Goal: Task Accomplishment & Management: Complete application form

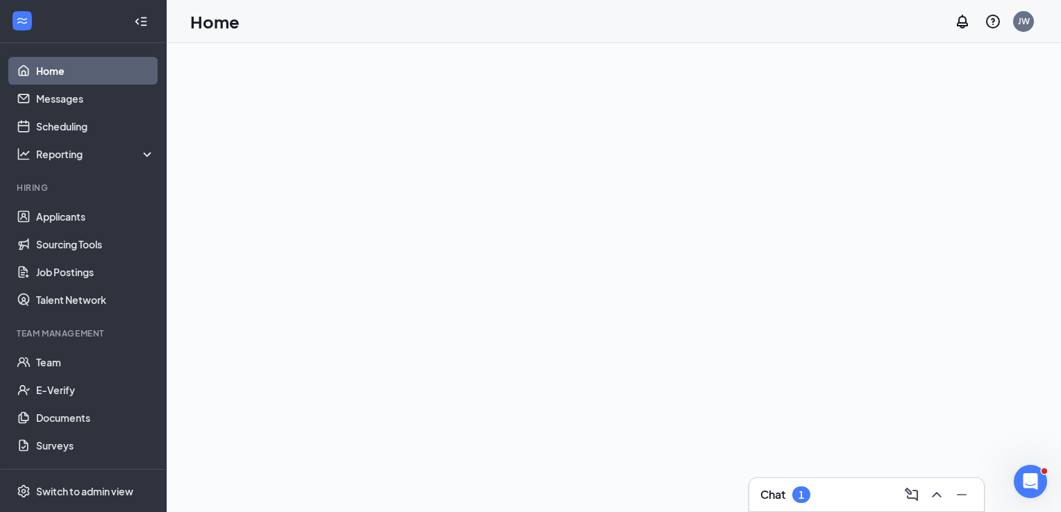
click at [780, 499] on h3 "Chat" at bounding box center [772, 494] width 25 height 15
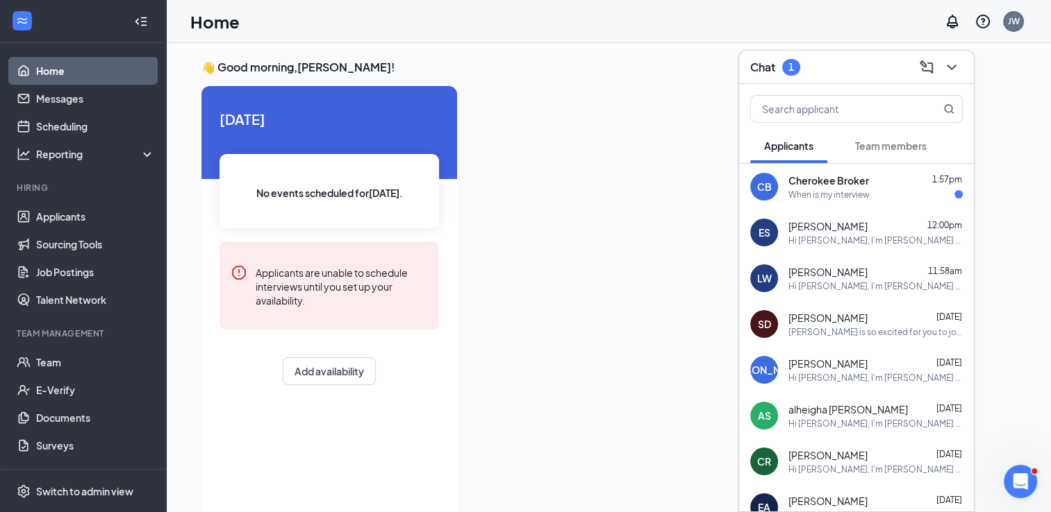
click at [850, 201] on div "CB Cherokee Broker 1:57pm When is my interview" at bounding box center [856, 187] width 235 height 46
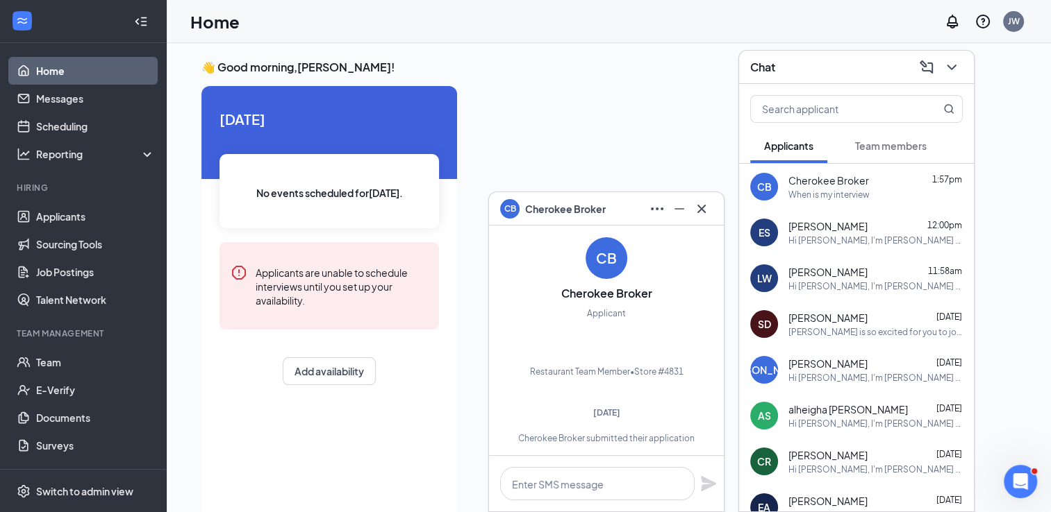
scroll to position [-258, 0]
click at [701, 214] on icon "Cross" at bounding box center [701, 209] width 17 height 17
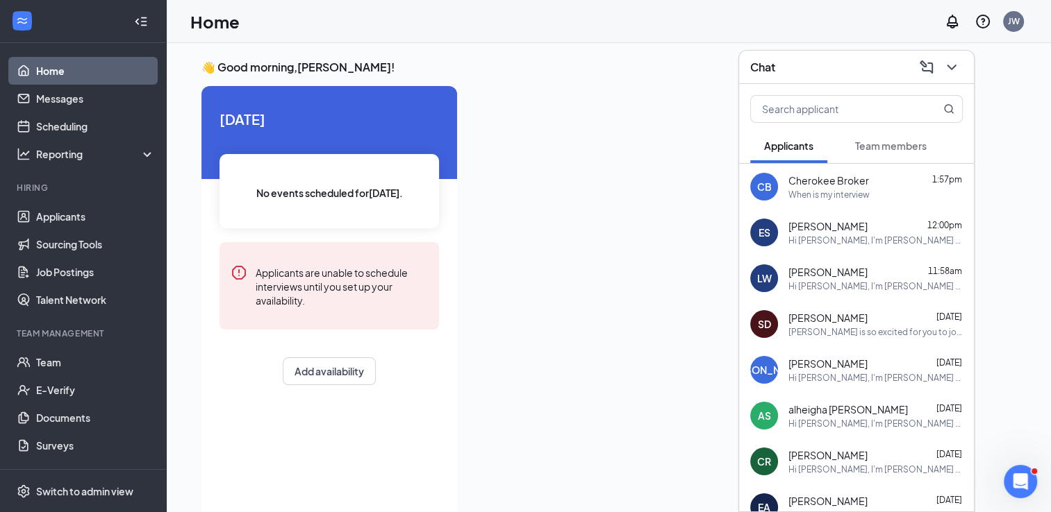
click at [895, 141] on span "Team members" at bounding box center [891, 146] width 72 height 12
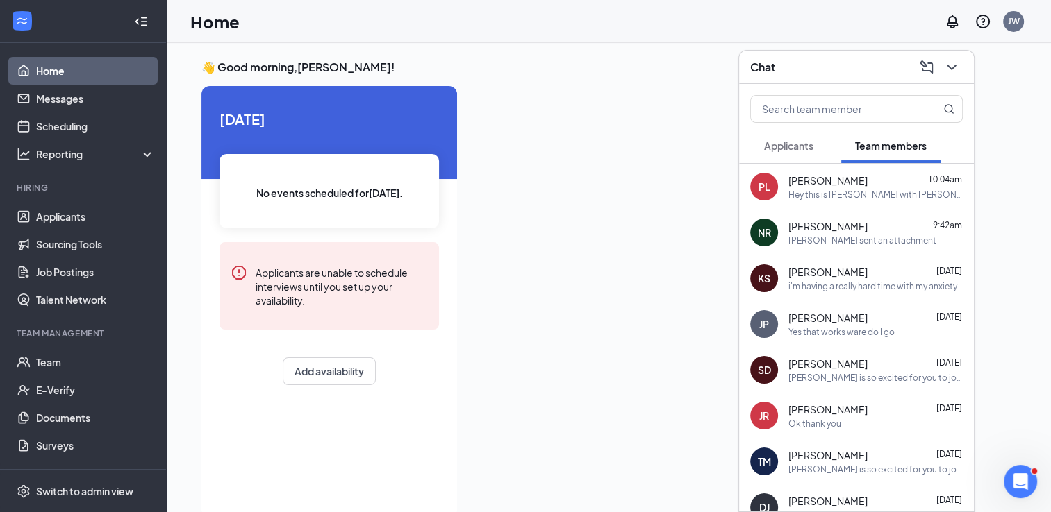
click at [849, 326] on div "Yes that works ware do I go" at bounding box center [841, 332] width 106 height 12
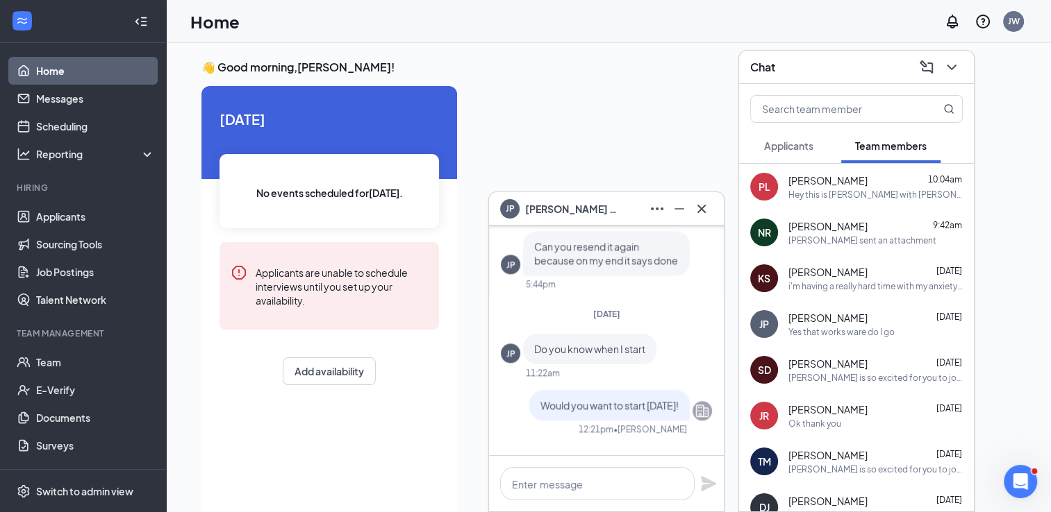
scroll to position [0, 0]
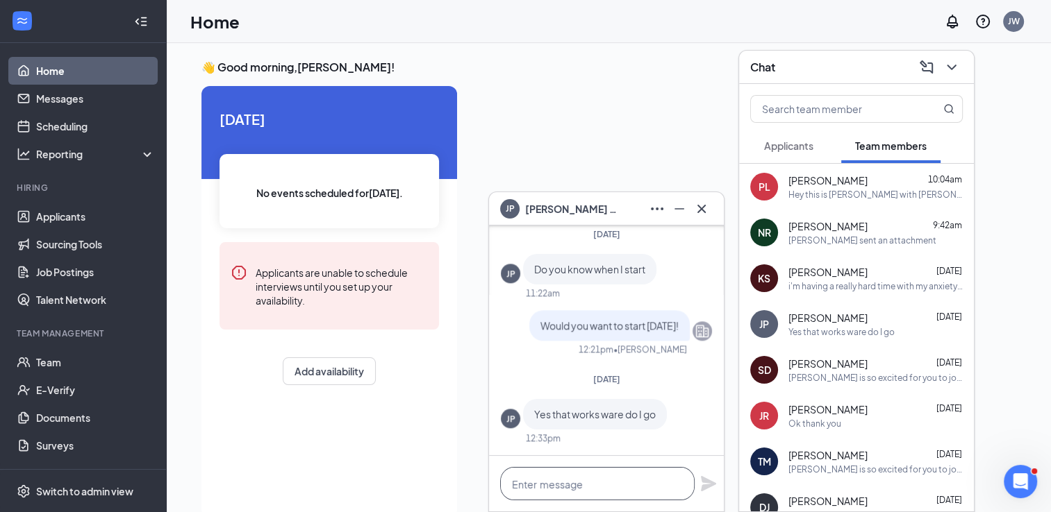
click at [633, 493] on textarea at bounding box center [597, 483] width 194 height 33
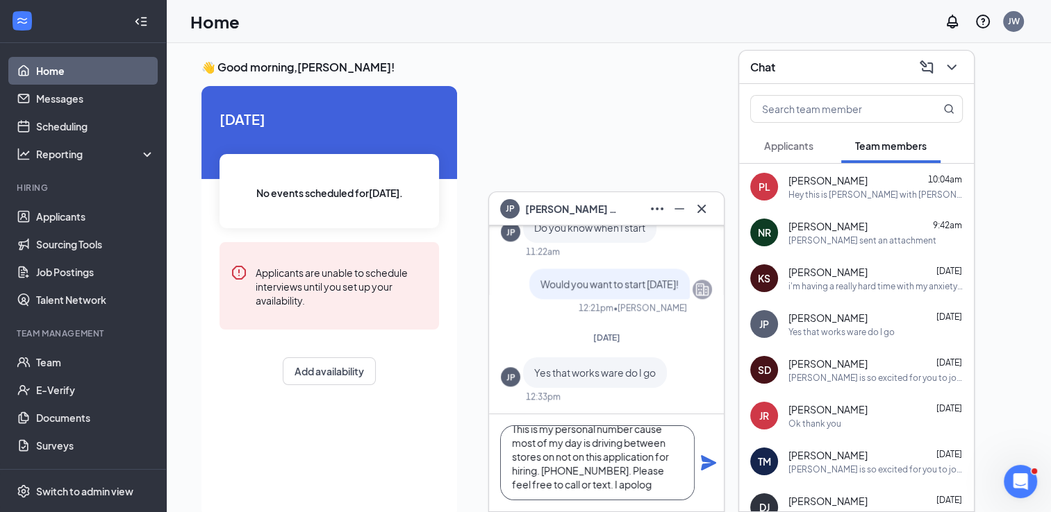
scroll to position [69, 0]
type textarea "I'm sorry its been a very busy weekend and after waiting for fridays response i…"
click at [712, 456] on icon "Plane" at bounding box center [708, 463] width 17 height 17
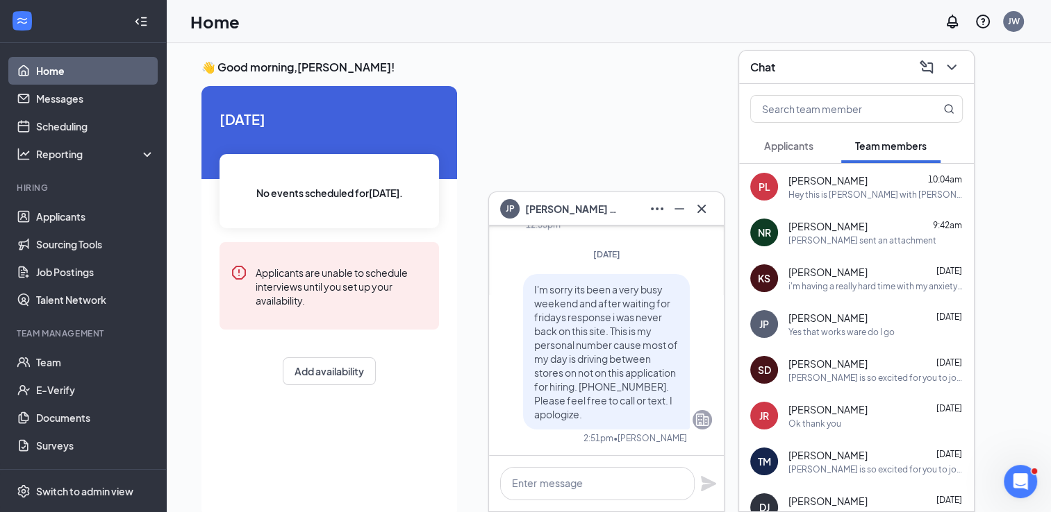
scroll to position [0, 0]
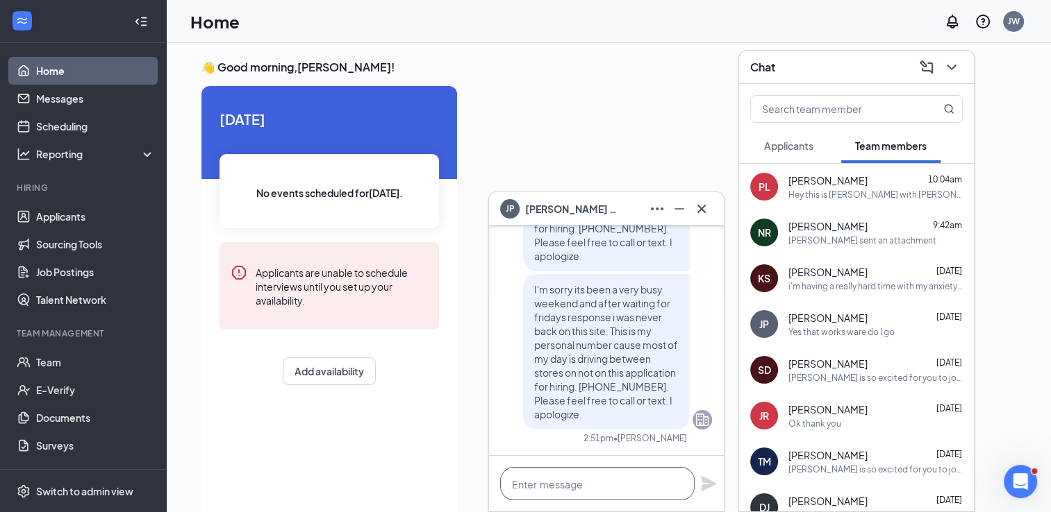
click at [602, 491] on textarea at bounding box center [597, 483] width 194 height 33
type textarea "I"
click at [600, 474] on textarea at bounding box center [597, 483] width 194 height 33
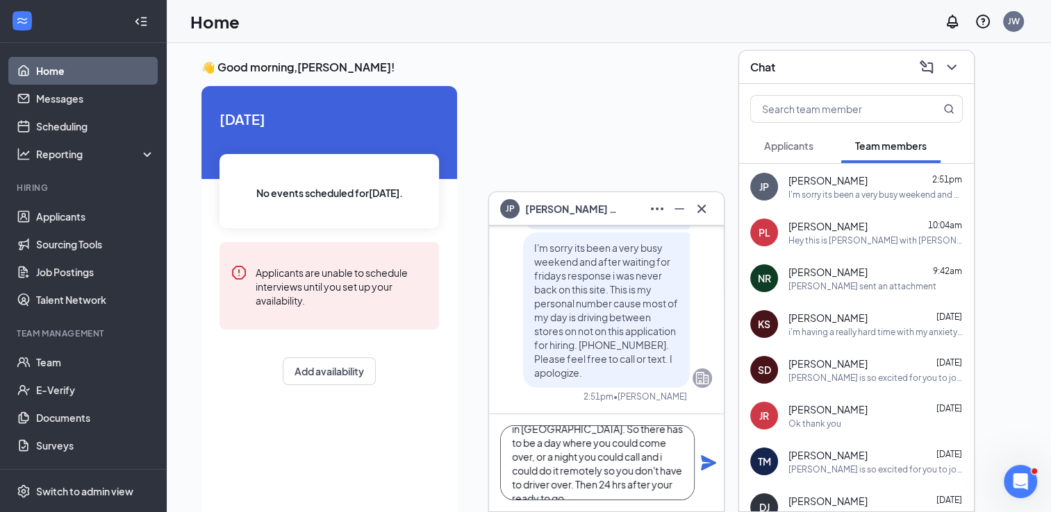
scroll to position [42, 0]
type textarea "We still have to put you in the system in [GEOGRAPHIC_DATA]. So there has to be…"
click at [705, 462] on icon "Plane" at bounding box center [708, 463] width 17 height 17
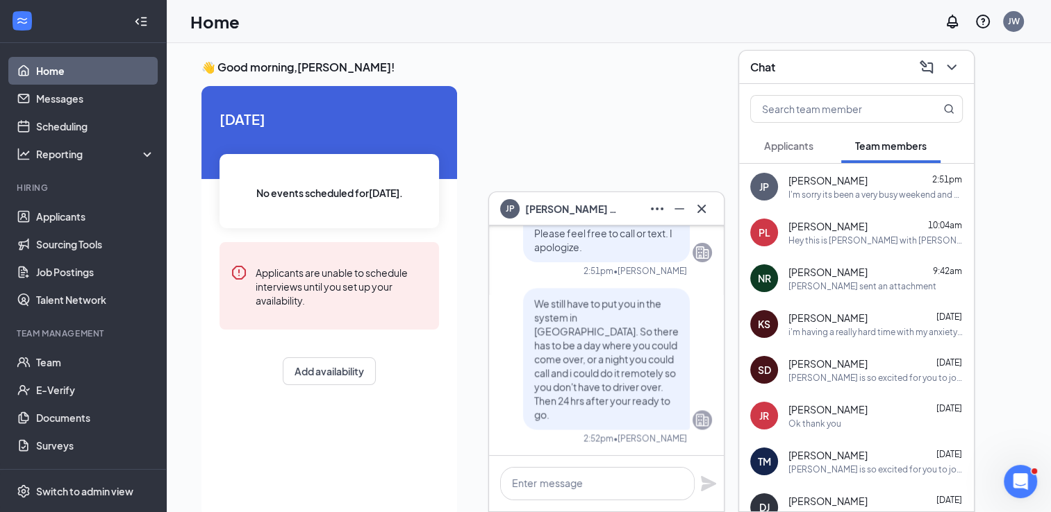
scroll to position [0, 0]
click at [705, 462] on div at bounding box center [606, 484] width 235 height 56
click at [852, 197] on div "We still have to put you in the system in [GEOGRAPHIC_DATA]. So there has to be…" at bounding box center [875, 195] width 174 height 12
click at [848, 185] on span "[PERSON_NAME]" at bounding box center [827, 181] width 79 height 14
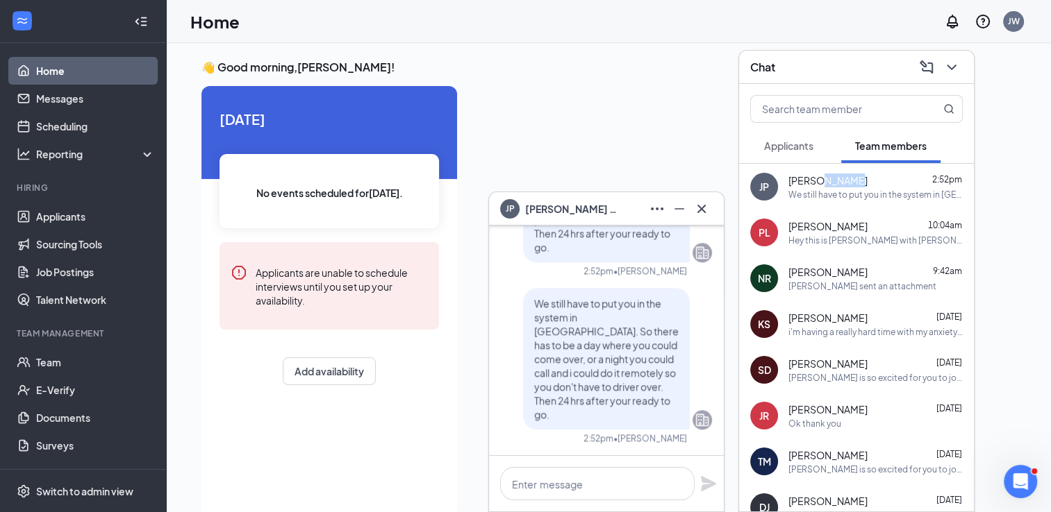
click at [848, 185] on span "[PERSON_NAME]" at bounding box center [827, 181] width 79 height 14
click at [805, 172] on div "JP [PERSON_NAME] 2:52pm We still have to put you in the system in [GEOGRAPHIC_D…" at bounding box center [856, 187] width 235 height 46
click at [47, 362] on link "Team" at bounding box center [95, 363] width 119 height 28
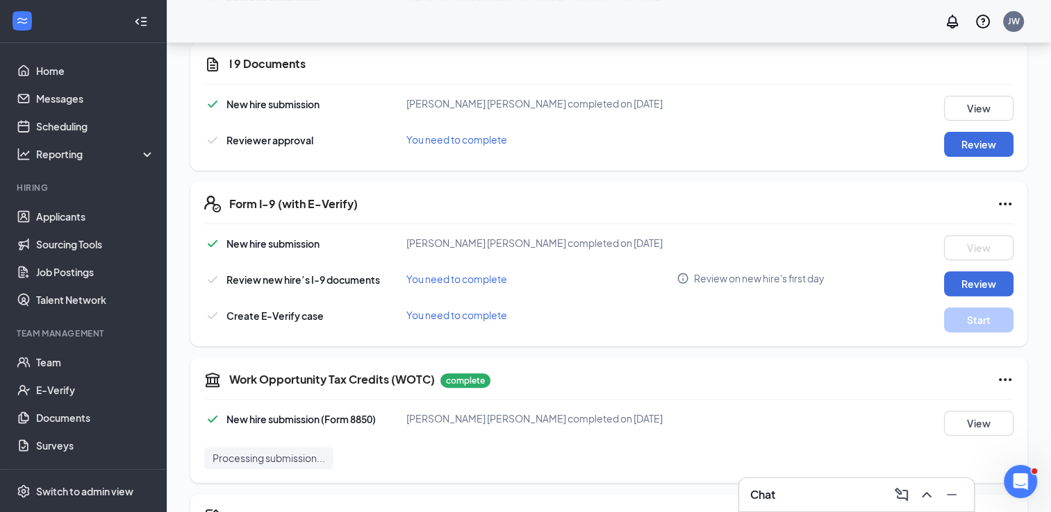
scroll to position [422, 0]
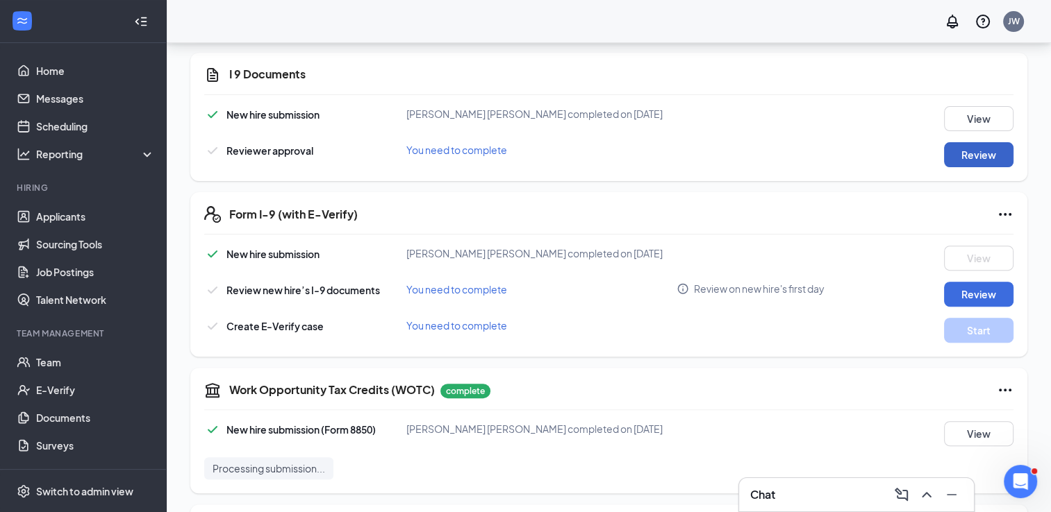
click at [971, 142] on button "Review" at bounding box center [978, 154] width 69 height 25
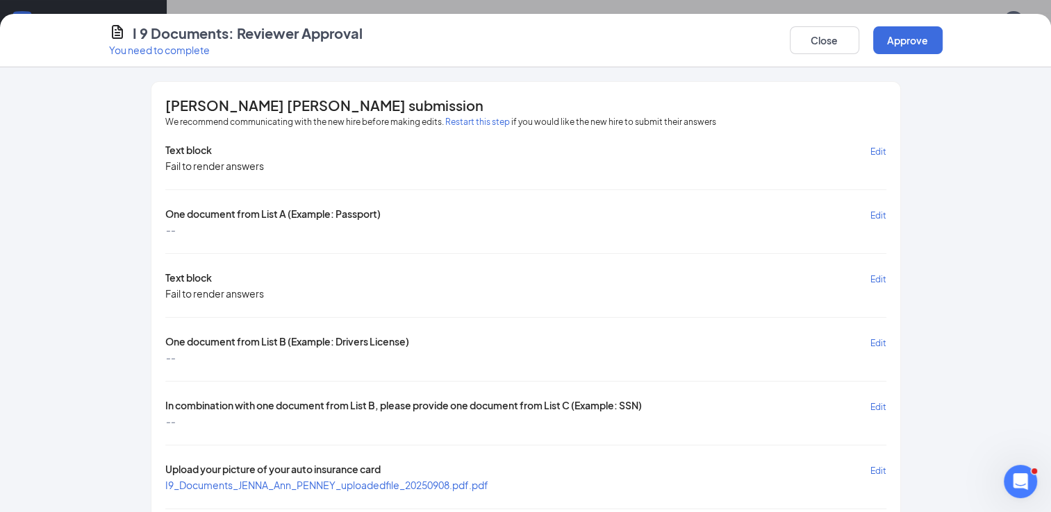
click at [872, 340] on span "Edit" at bounding box center [878, 343] width 16 height 10
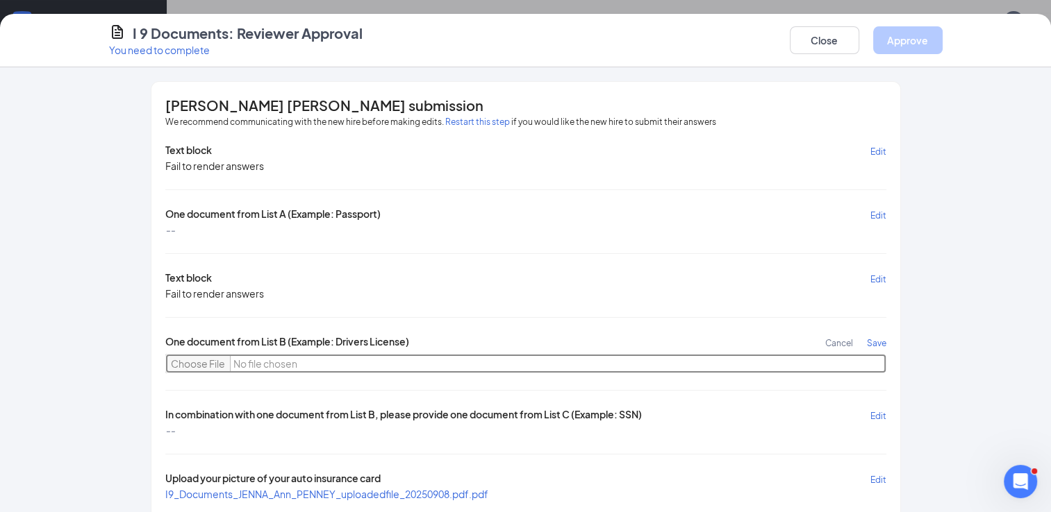
click at [203, 358] on input "file" at bounding box center [525, 363] width 721 height 19
type input "C:\fakepath\1000001320 (1).heic"
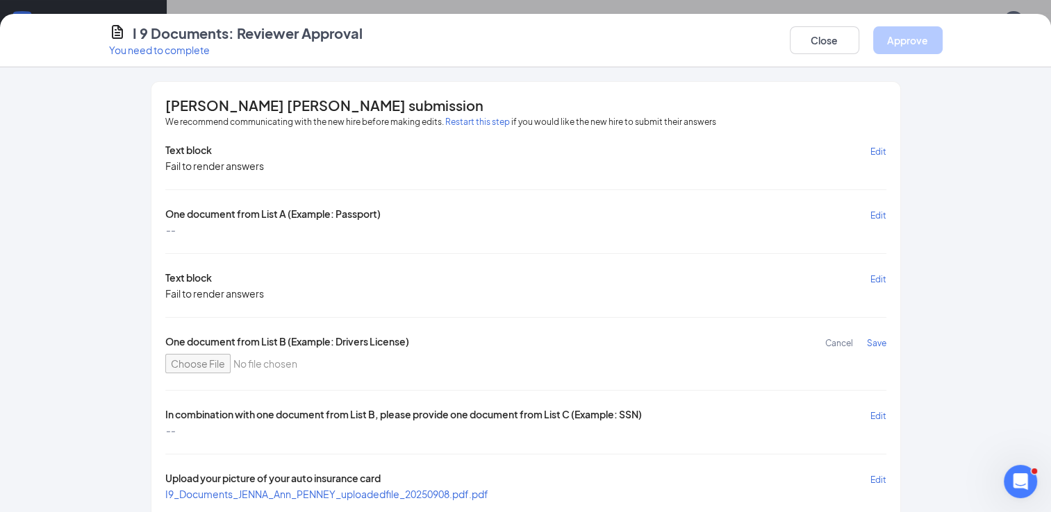
click at [870, 341] on span "Save" at bounding box center [876, 343] width 19 height 10
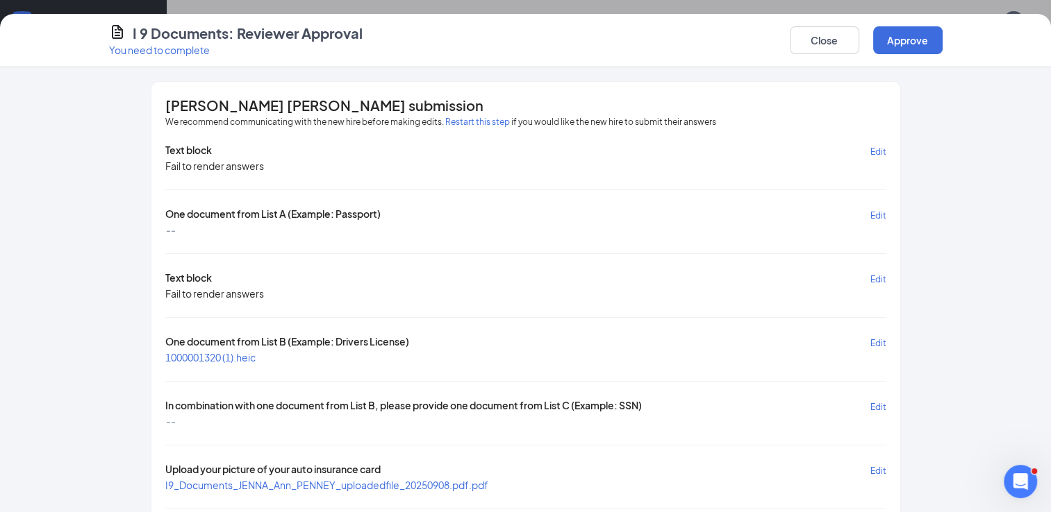
click at [227, 351] on span "1000001320 (1).heic" at bounding box center [210, 357] width 90 height 12
click at [221, 359] on span "1000001320 (1).heic" at bounding box center [210, 357] width 90 height 12
click at [870, 343] on span "Edit" at bounding box center [878, 343] width 16 height 10
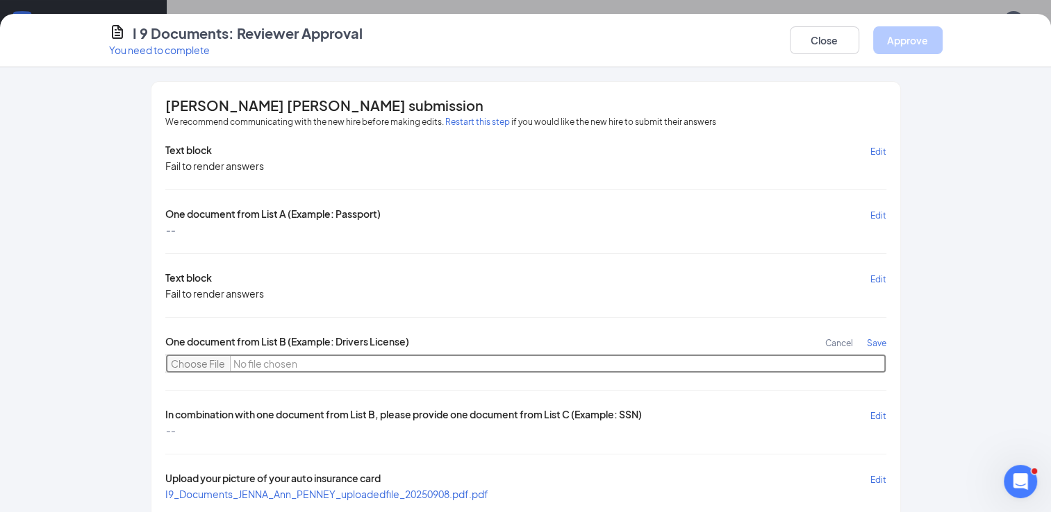
click at [183, 360] on input "file" at bounding box center [525, 363] width 721 height 19
type input "C:\fakepath\1000001333 (1).jpg"
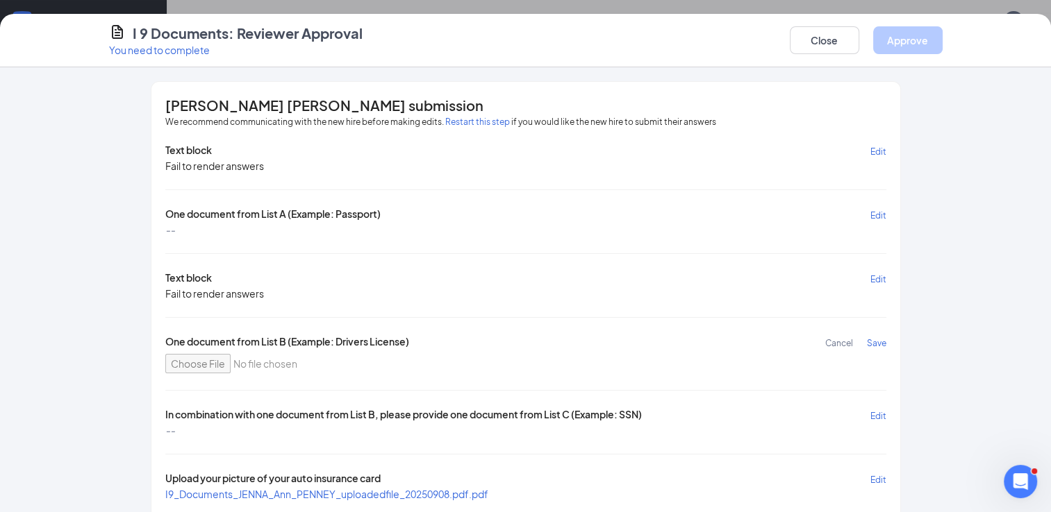
click at [875, 343] on span "Save" at bounding box center [876, 343] width 19 height 10
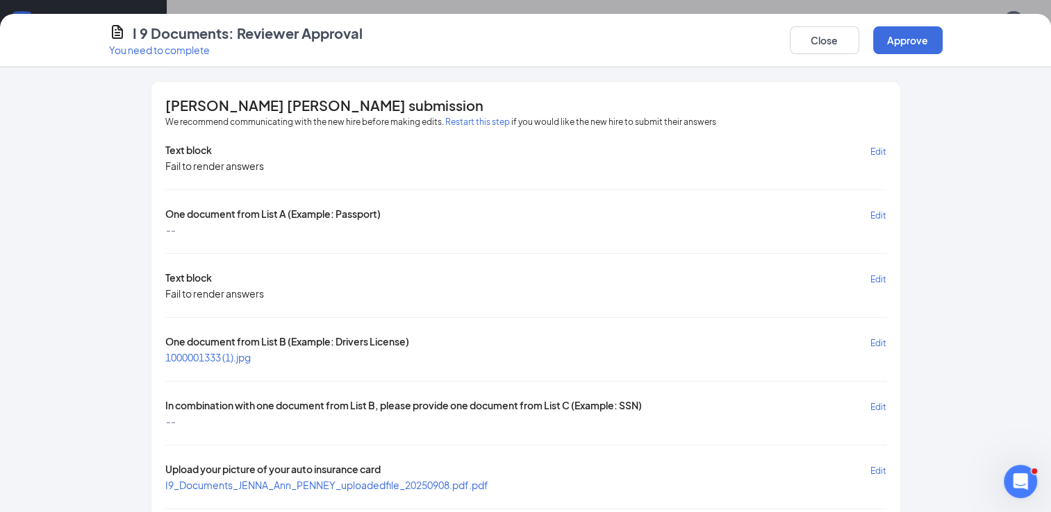
click at [203, 353] on span "1000001333 (1).jpg" at bounding box center [207, 357] width 85 height 12
click at [876, 402] on span "Edit" at bounding box center [878, 407] width 16 height 10
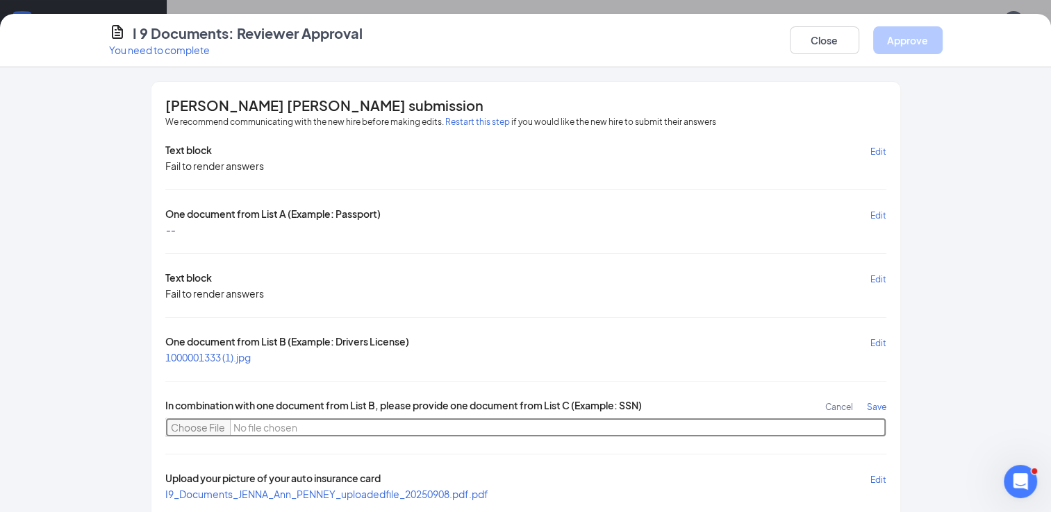
click at [174, 425] on input "file" at bounding box center [525, 427] width 721 height 19
type input "C:\fakepath\1000001320 (2).jpg"
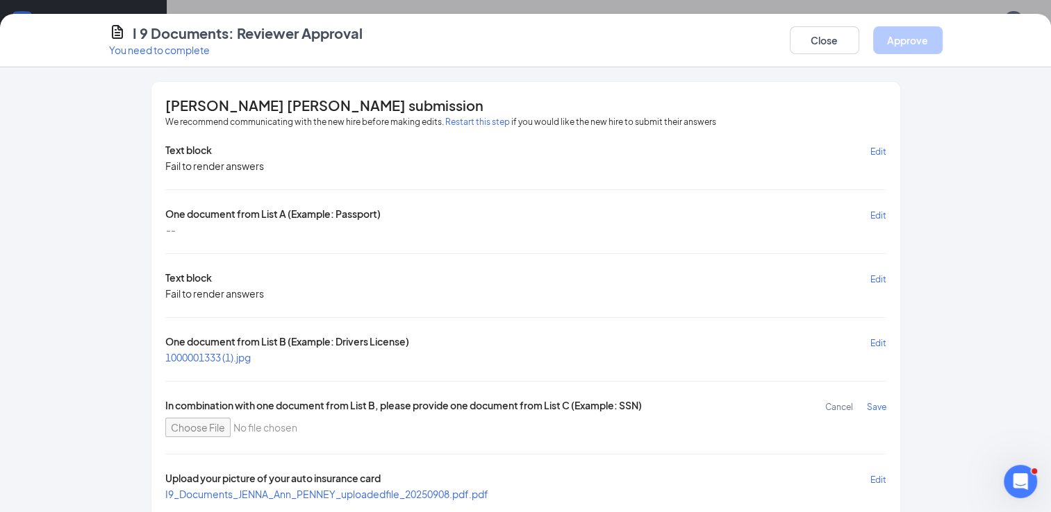
click at [876, 405] on span "Save" at bounding box center [876, 407] width 19 height 10
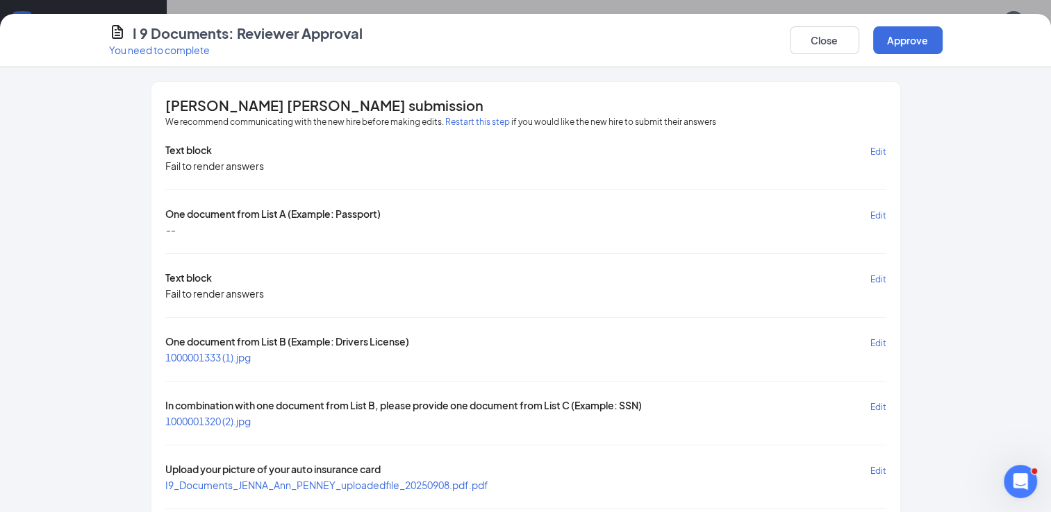
click at [211, 419] on span "1000001320 (2).jpg" at bounding box center [207, 421] width 85 height 12
click at [928, 45] on button "Approve" at bounding box center [907, 40] width 69 height 28
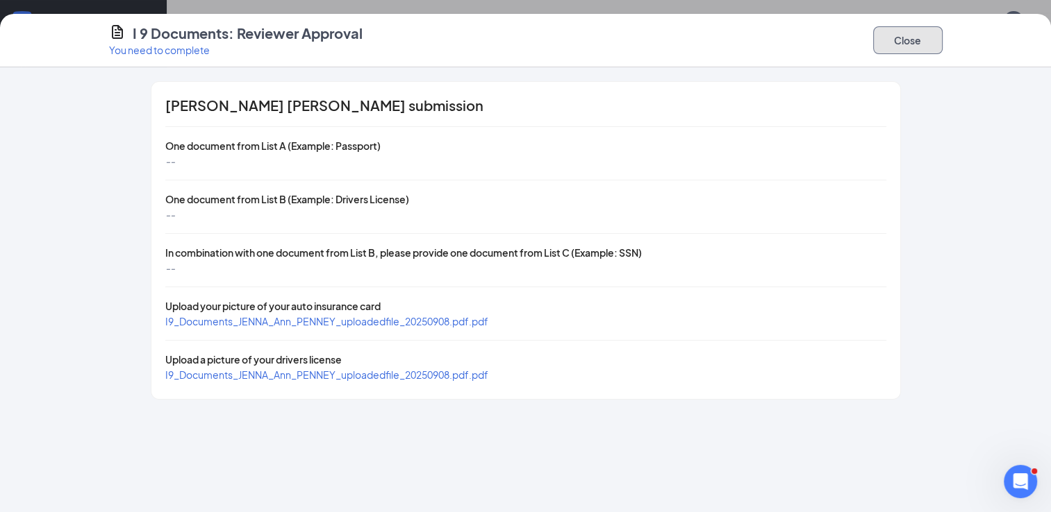
click at [910, 42] on button "Close" at bounding box center [907, 40] width 69 height 28
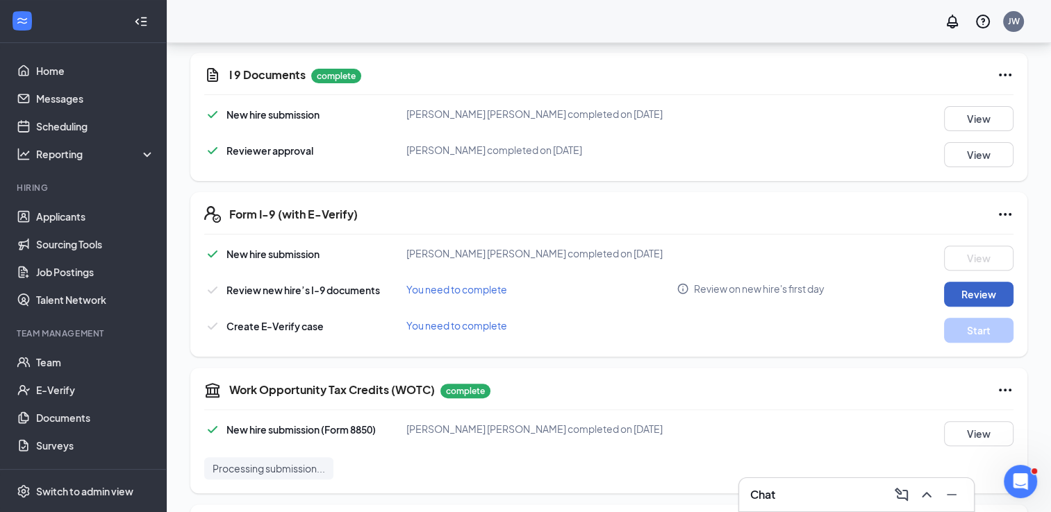
click at [983, 282] on button "Review" at bounding box center [978, 294] width 69 height 25
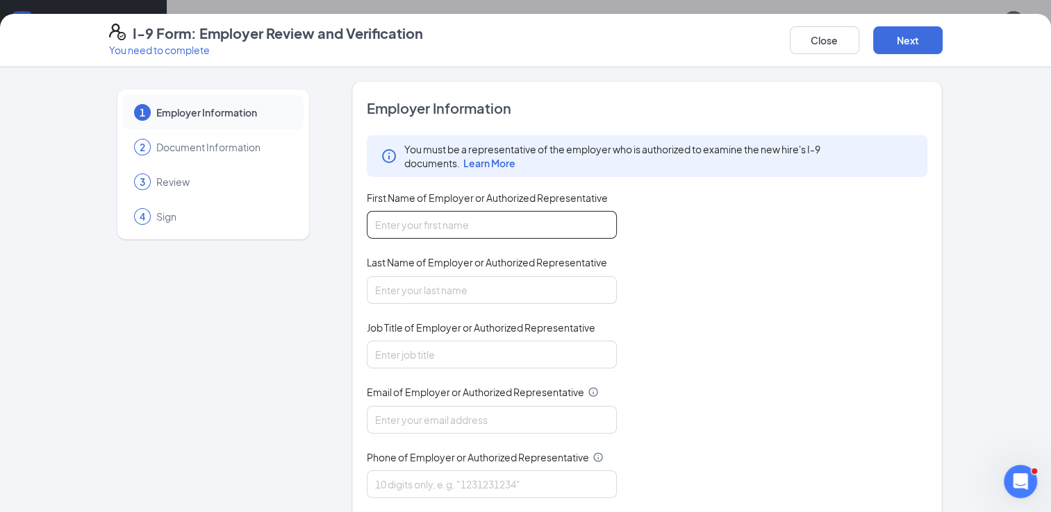
click at [569, 224] on input "First Name of Employer or Authorized Representative" at bounding box center [492, 225] width 250 height 28
type input "John"
type input "Wrubbel"
type input "[EMAIL_ADDRESS][DOMAIN_NAME]"
type input "9205393611"
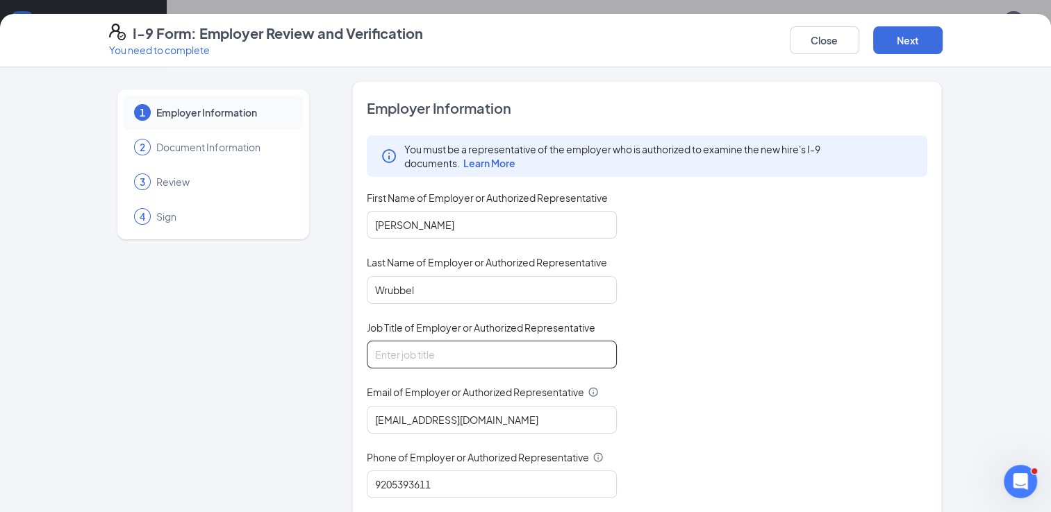
click at [455, 351] on input "Job Title of Employer or Authorized Representative" at bounding box center [492, 355] width 250 height 28
type input "Area Supervisor"
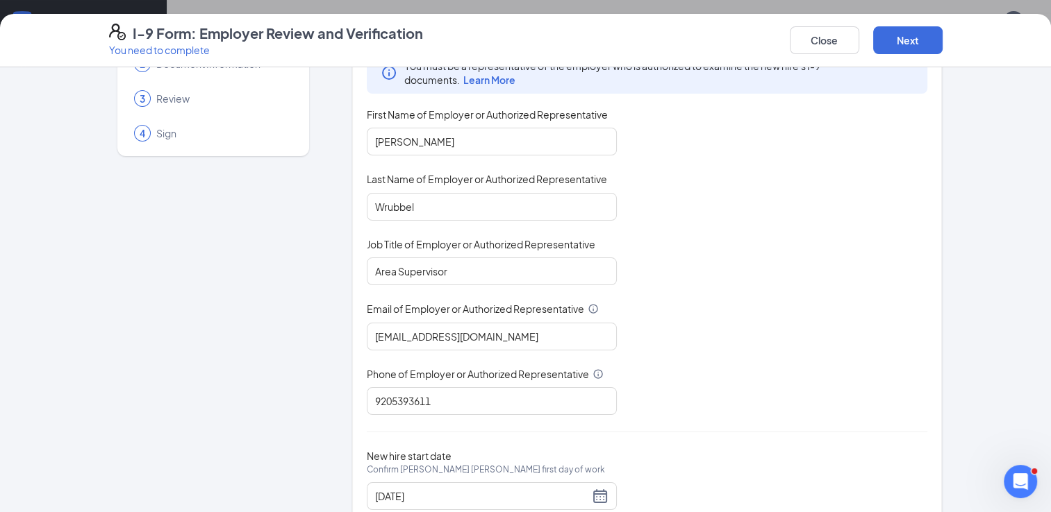
scroll to position [125, 0]
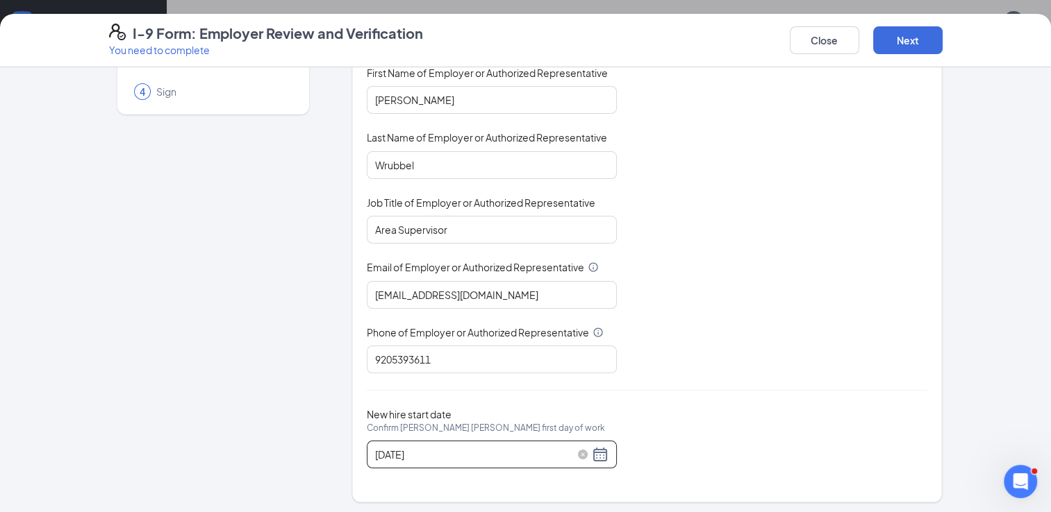
click at [589, 446] on div "09/04/2025" at bounding box center [491, 454] width 233 height 17
type input "09/16/2025"
click at [733, 252] on div "You must be a representative of the employer who is authorized to examine the n…" at bounding box center [647, 191] width 561 height 363
click at [903, 37] on button "Next" at bounding box center [907, 40] width 69 height 28
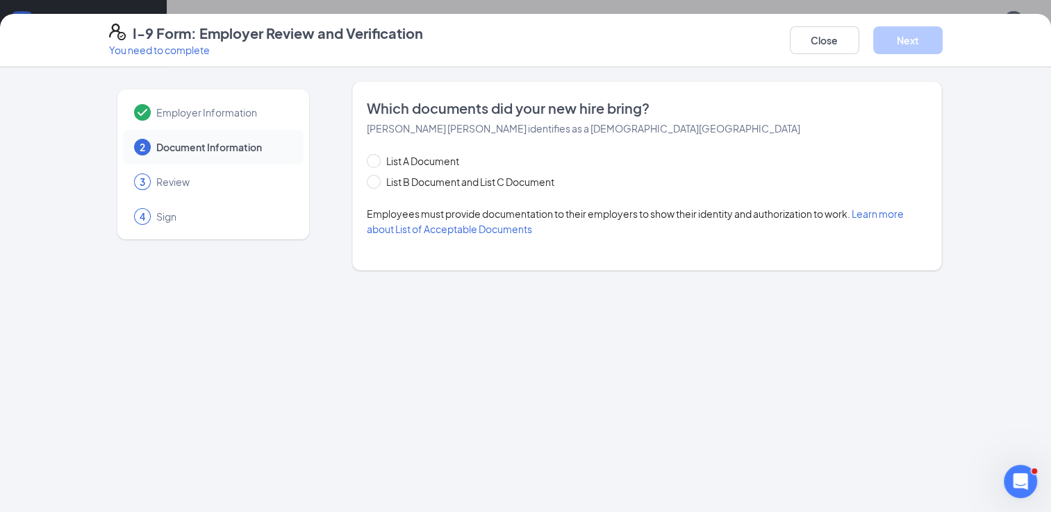
scroll to position [0, 0]
click at [453, 183] on span "List B Document and List C Document" at bounding box center [469, 181] width 179 height 15
click at [376, 183] on input "List B Document and List C Document" at bounding box center [372, 180] width 10 height 10
radio input "true"
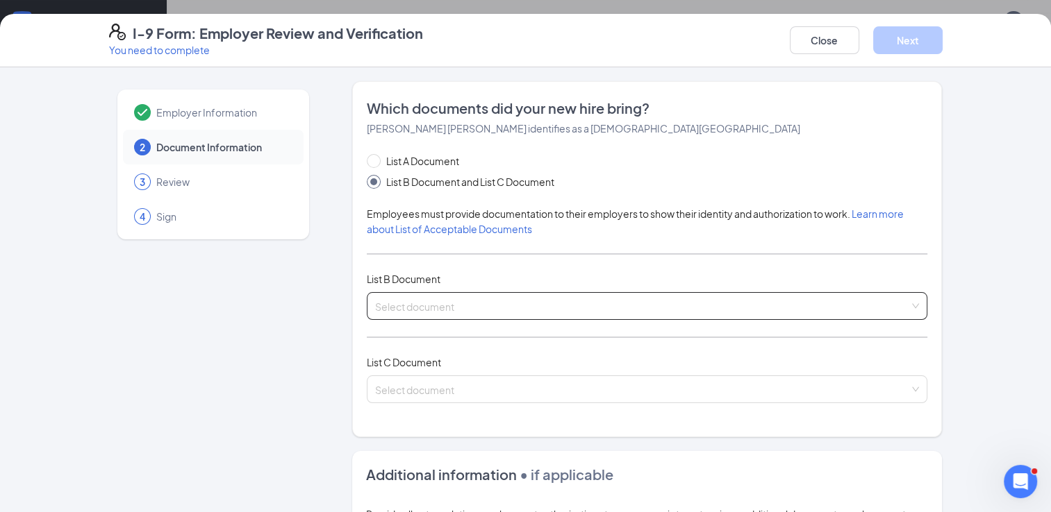
click at [480, 304] on div "Select document List B Documents Driver’s License issued by U.S State or outlyi…" at bounding box center [647, 306] width 561 height 28
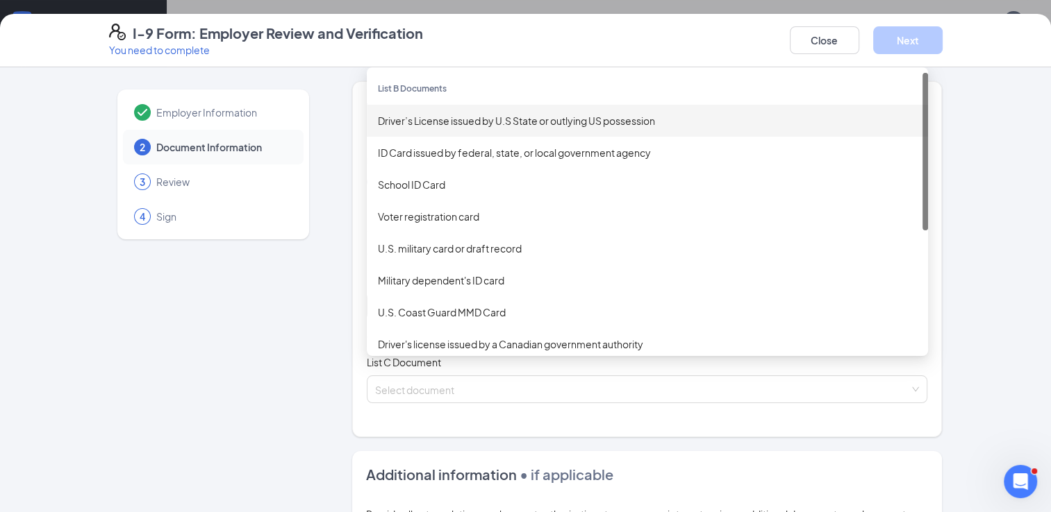
click at [539, 110] on div "Driver’s License issued by U.S State or outlying US possession" at bounding box center [647, 121] width 561 height 32
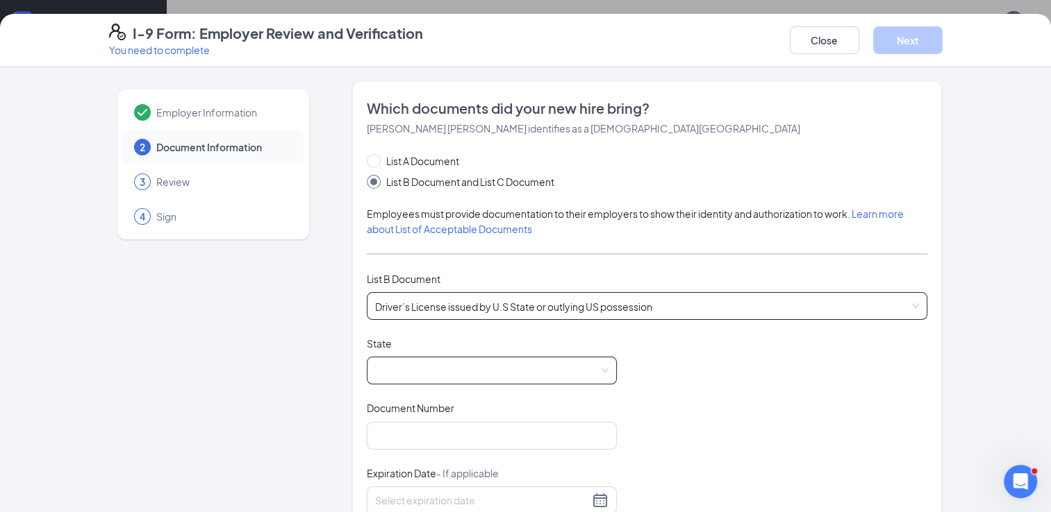
click at [499, 364] on span at bounding box center [491, 371] width 233 height 26
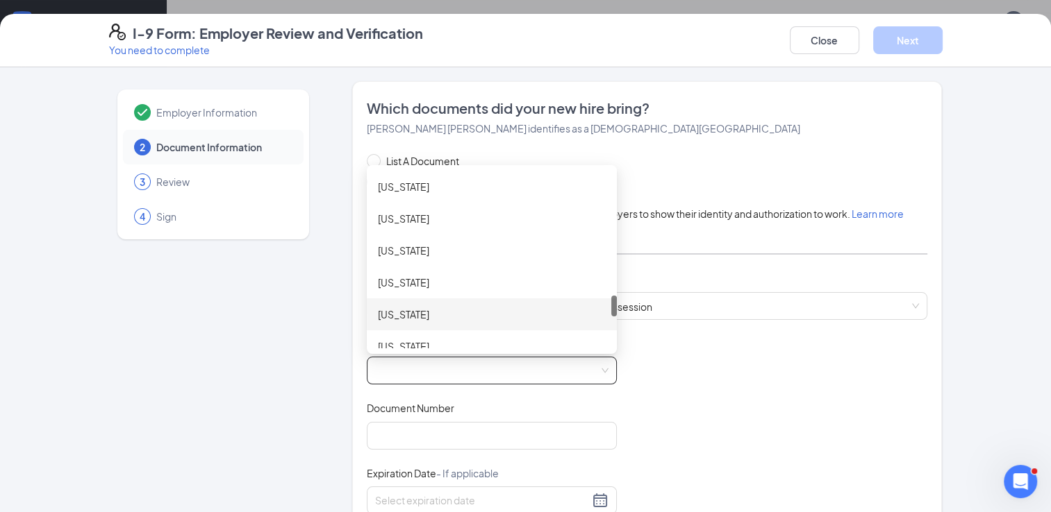
scroll to position [1054, 0]
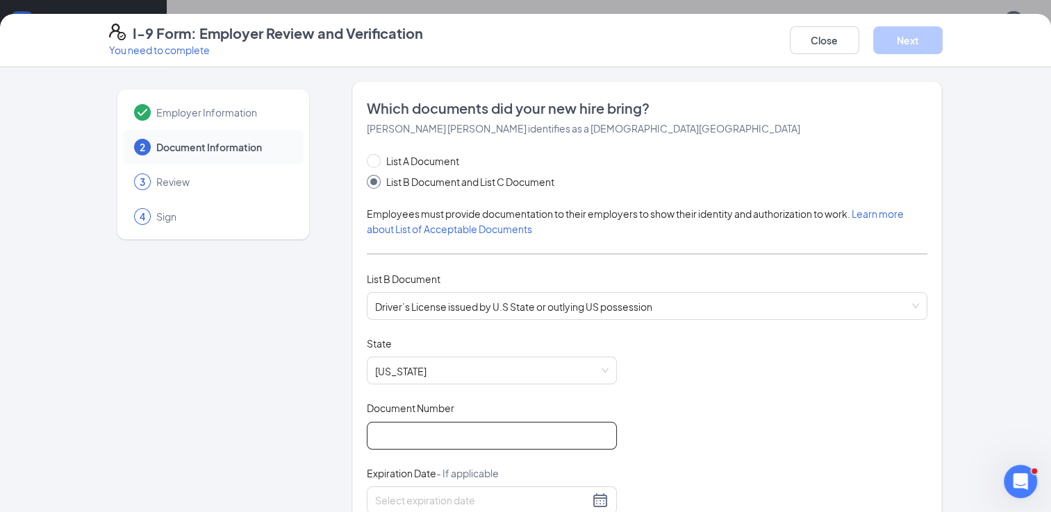
click at [472, 431] on input "Document Number" at bounding box center [492, 436] width 250 height 28
type input "50159288"
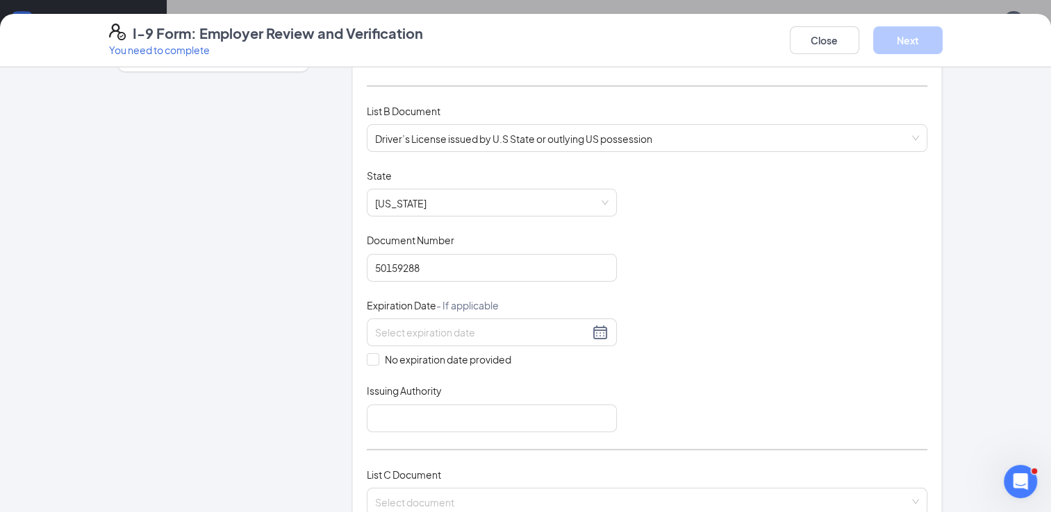
scroll to position [175, 0]
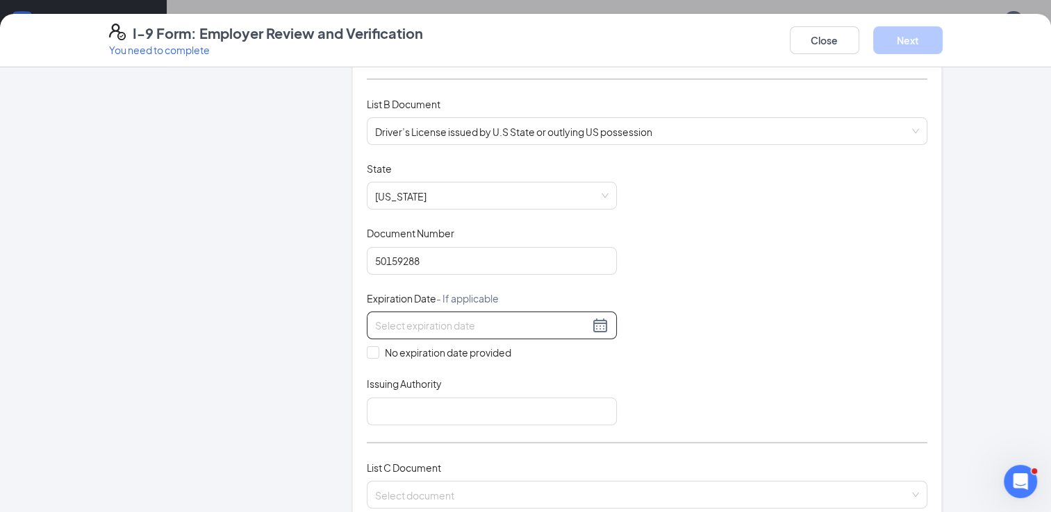
click at [592, 325] on div at bounding box center [491, 325] width 233 height 17
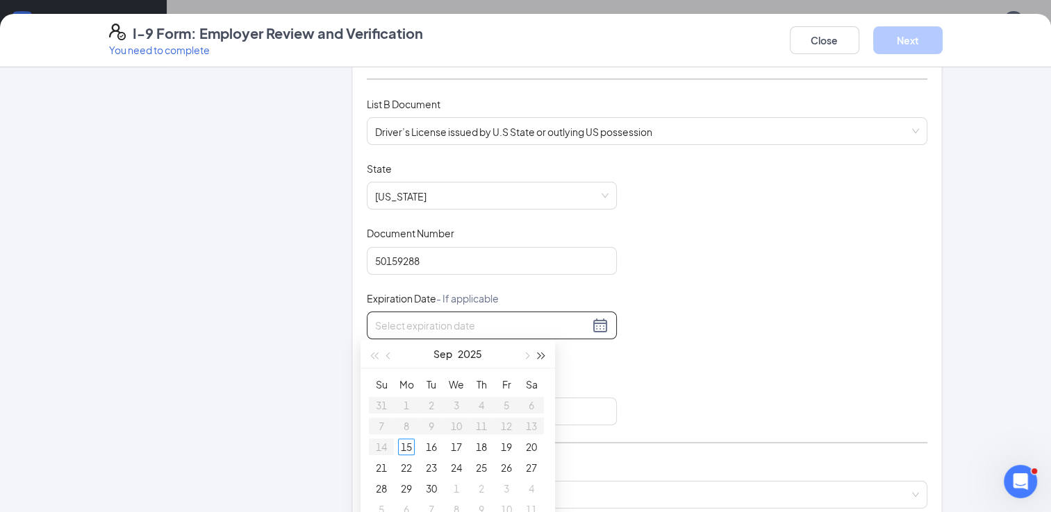
click at [539, 360] on button "button" at bounding box center [541, 354] width 15 height 28
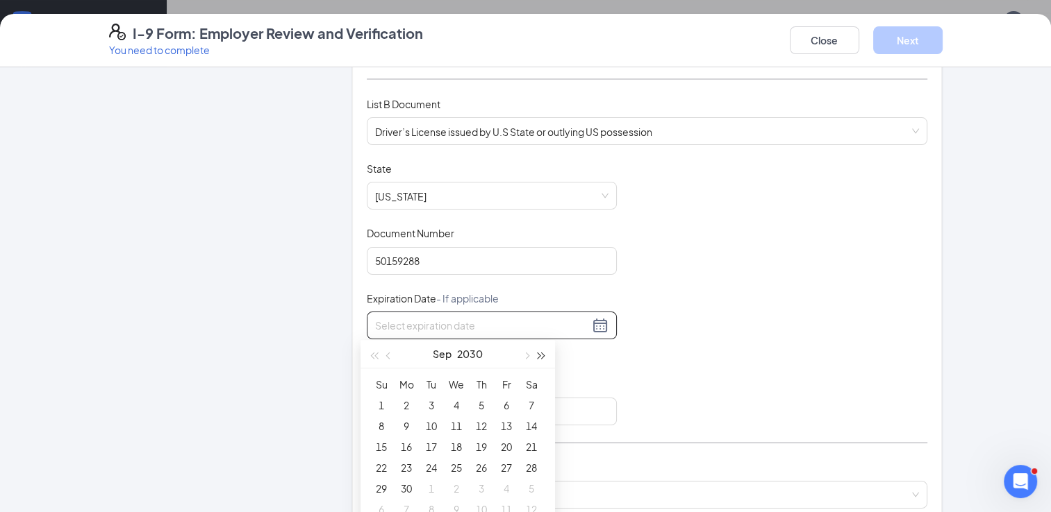
click at [539, 360] on button "button" at bounding box center [541, 354] width 15 height 28
click at [525, 352] on span "button" at bounding box center [525, 355] width 7 height 7
type input "11/28/2032"
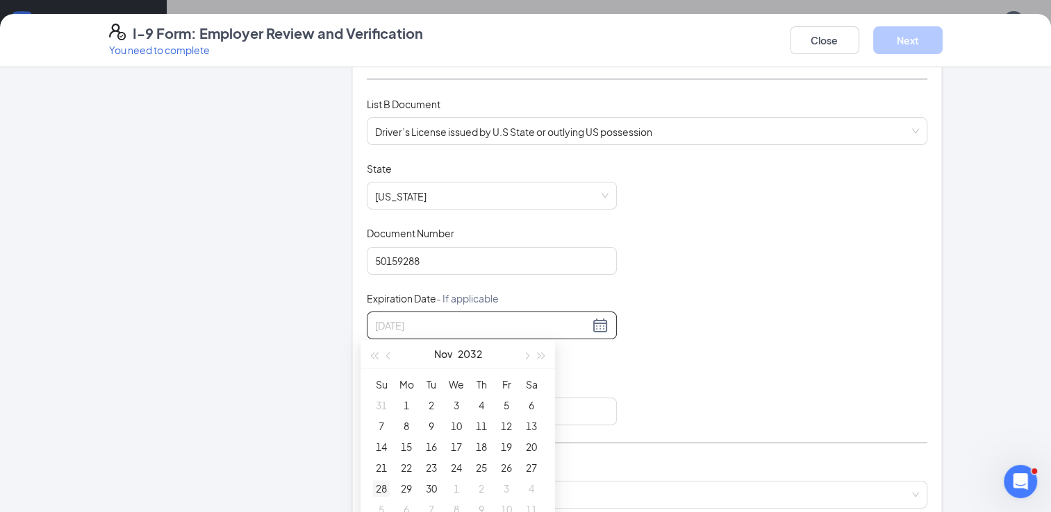
click at [384, 490] on div "28" at bounding box center [381, 488] width 17 height 17
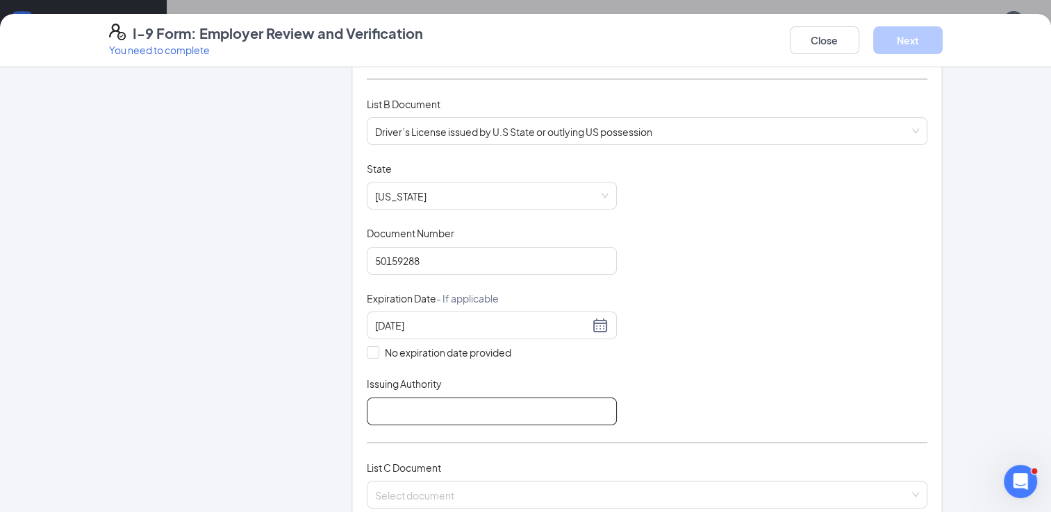
click at [478, 407] on input "Issuing Authority" at bounding box center [492, 412] width 250 height 28
type input "Texas DMV"
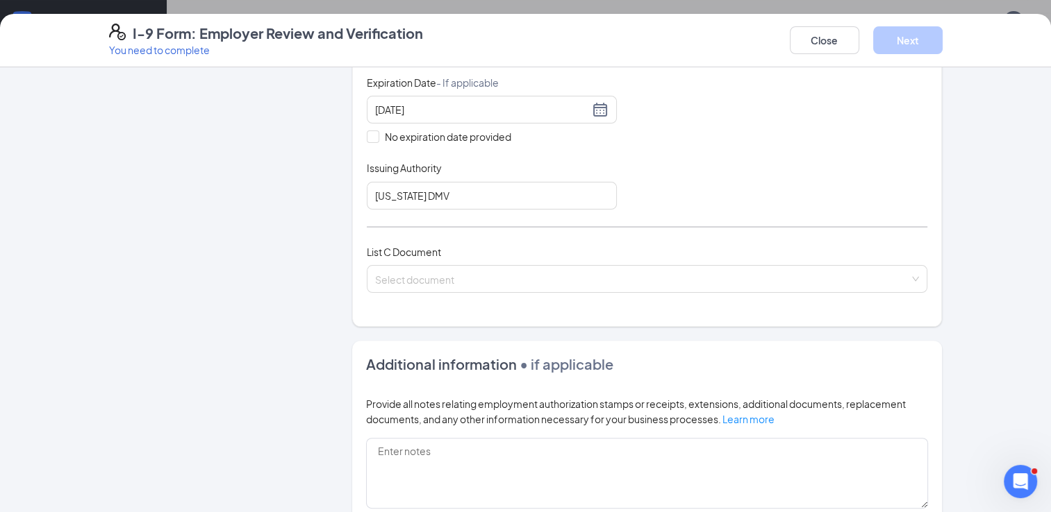
scroll to position [417, 0]
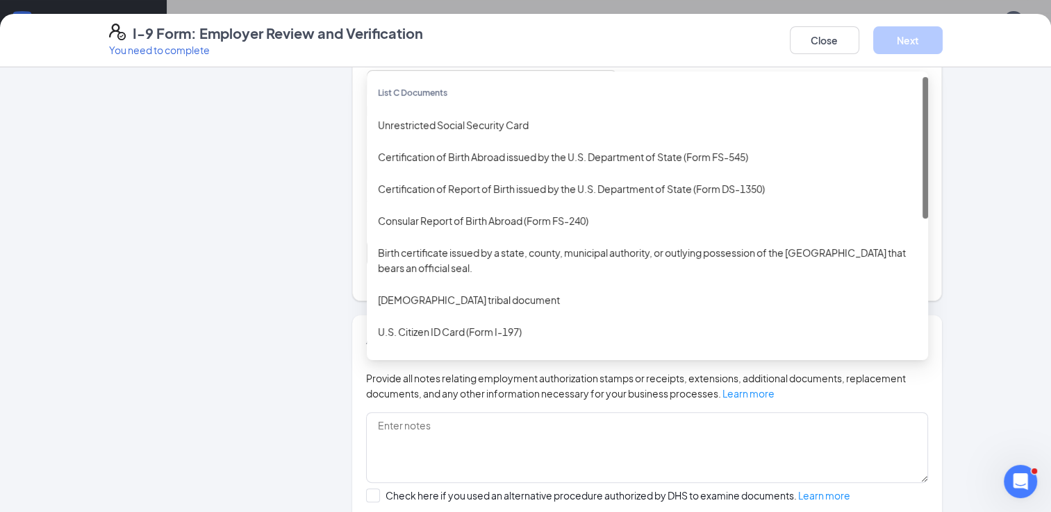
click at [905, 256] on div "Select document List C Documents Unrestricted Social Security Card Certificatio…" at bounding box center [647, 254] width 561 height 28
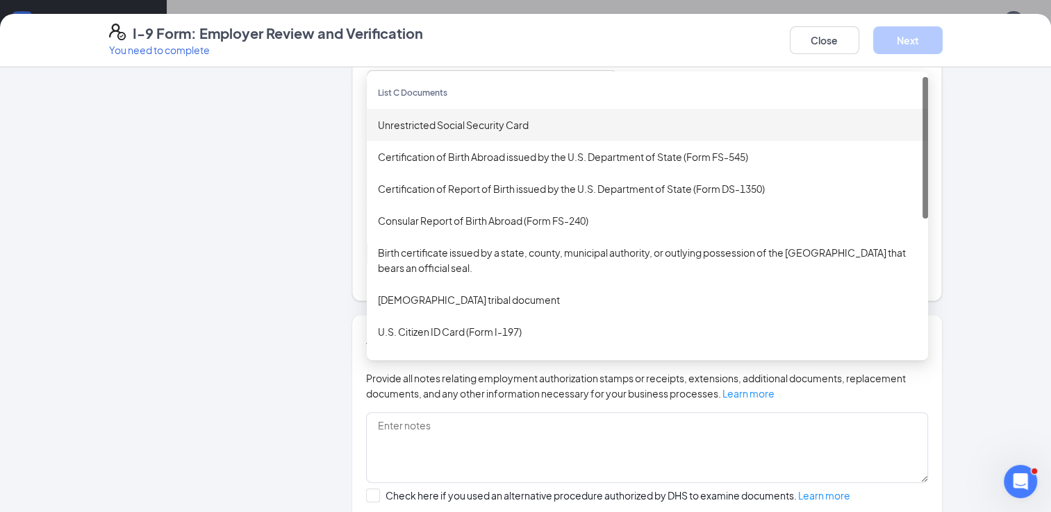
click at [506, 117] on div "Unrestricted Social Security Card" at bounding box center [647, 124] width 539 height 15
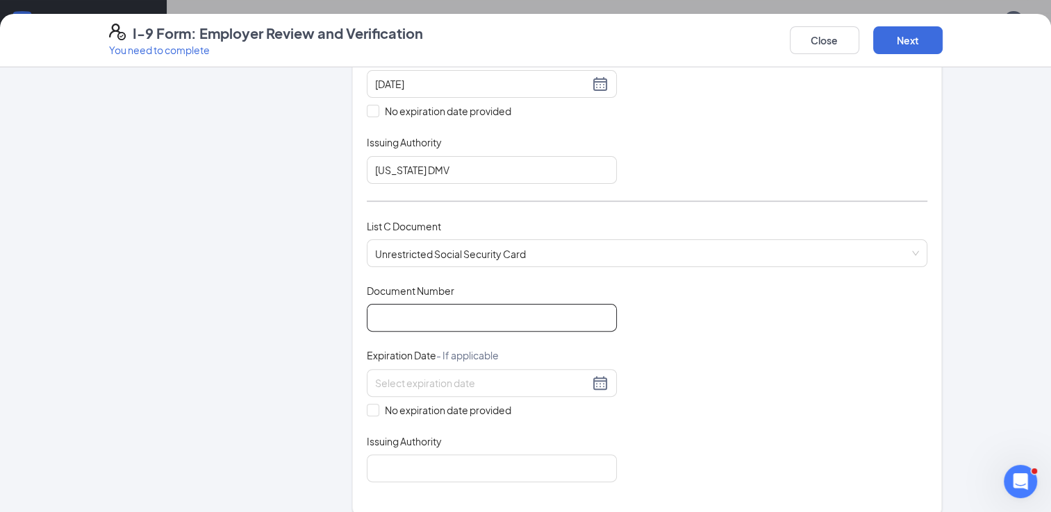
click at [467, 310] on input "Document Number" at bounding box center [492, 318] width 250 height 28
type input "316253855"
click at [695, 367] on div "Document Title Unrestricted Social Security Card Document Number 316253855 Expi…" at bounding box center [647, 383] width 561 height 199
click at [501, 403] on span "No expiration date provided" at bounding box center [447, 410] width 137 height 15
click at [376, 404] on input "No expiration date provided" at bounding box center [372, 409] width 10 height 10
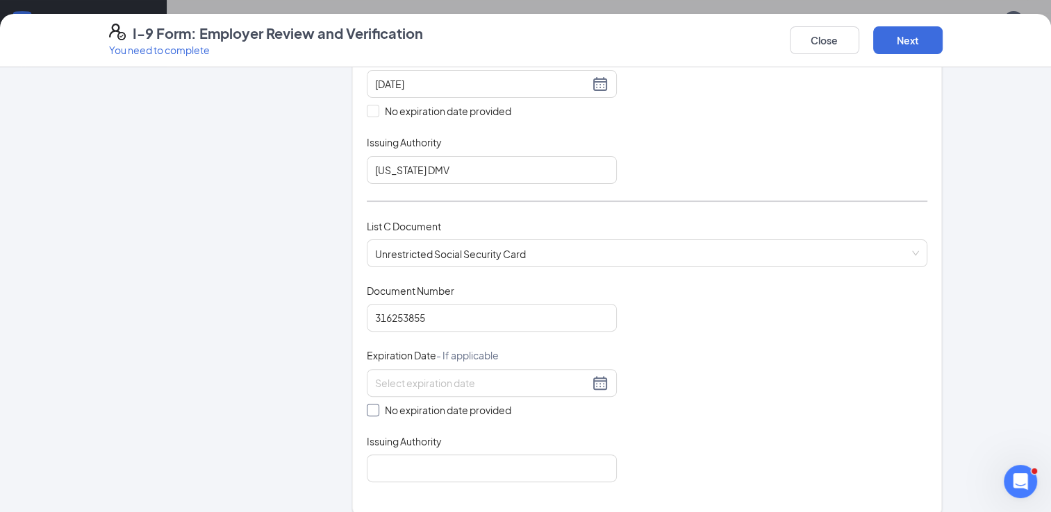
checkbox input "true"
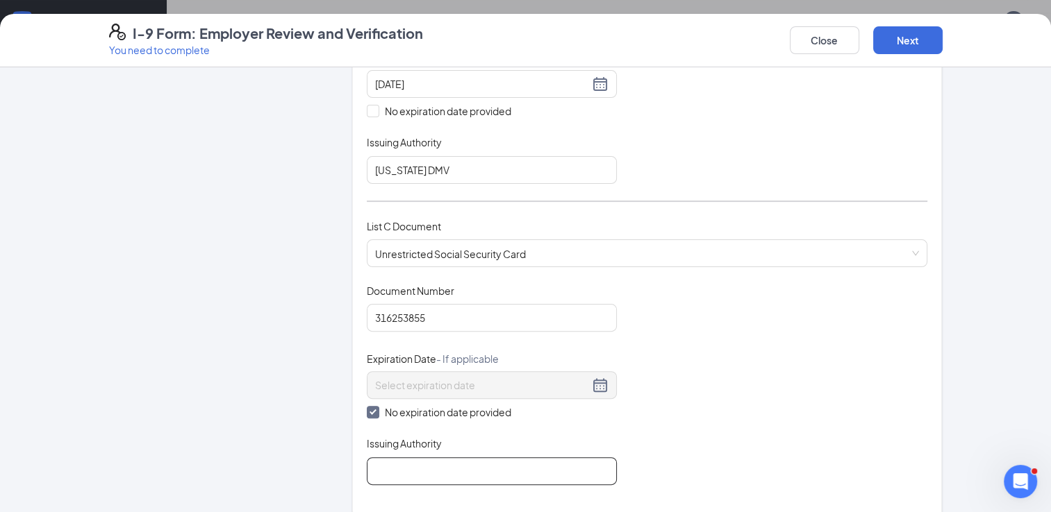
click at [471, 466] on input "Issuing Authority" at bounding box center [492, 472] width 250 height 28
type input "Social Security"
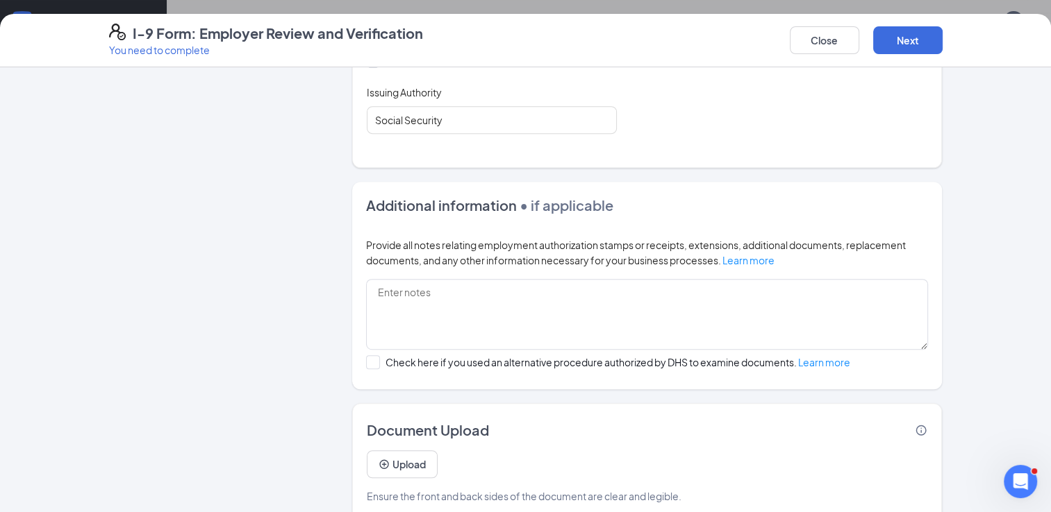
scroll to position [776, 0]
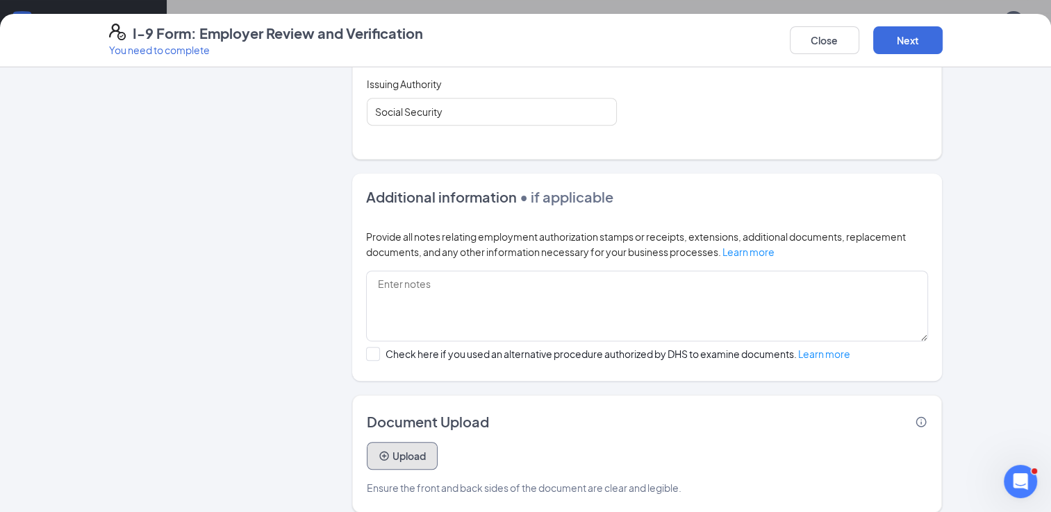
click at [405, 443] on button "Upload" at bounding box center [402, 456] width 71 height 28
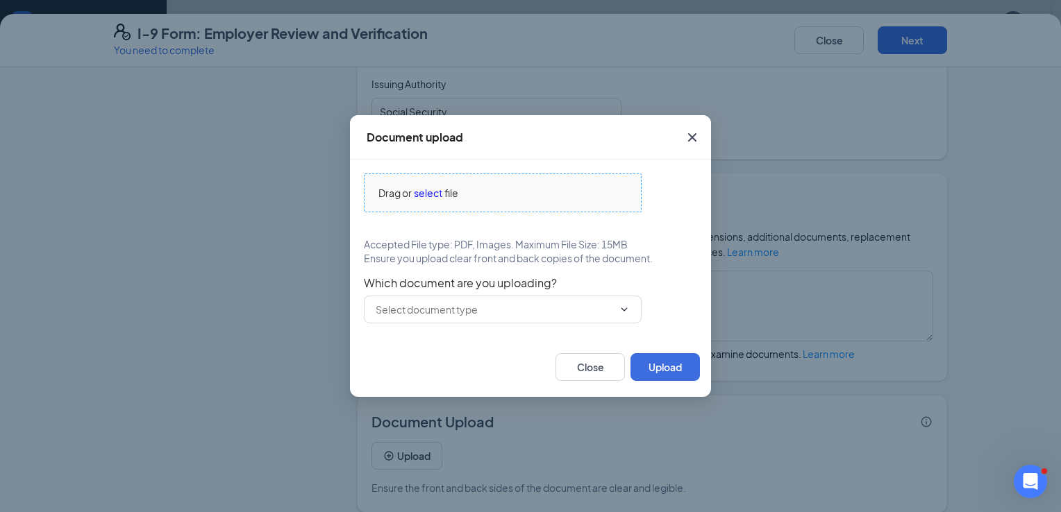
click at [429, 190] on span "select" at bounding box center [428, 192] width 28 height 15
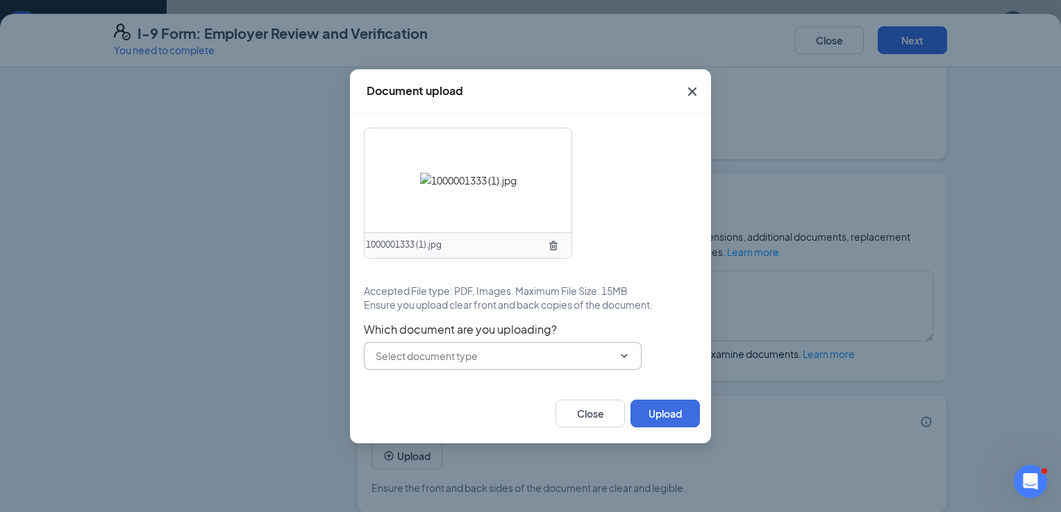
click at [625, 359] on icon "ChevronDown" at bounding box center [624, 356] width 11 height 11
click at [664, 411] on button "Upload" at bounding box center [664, 414] width 69 height 28
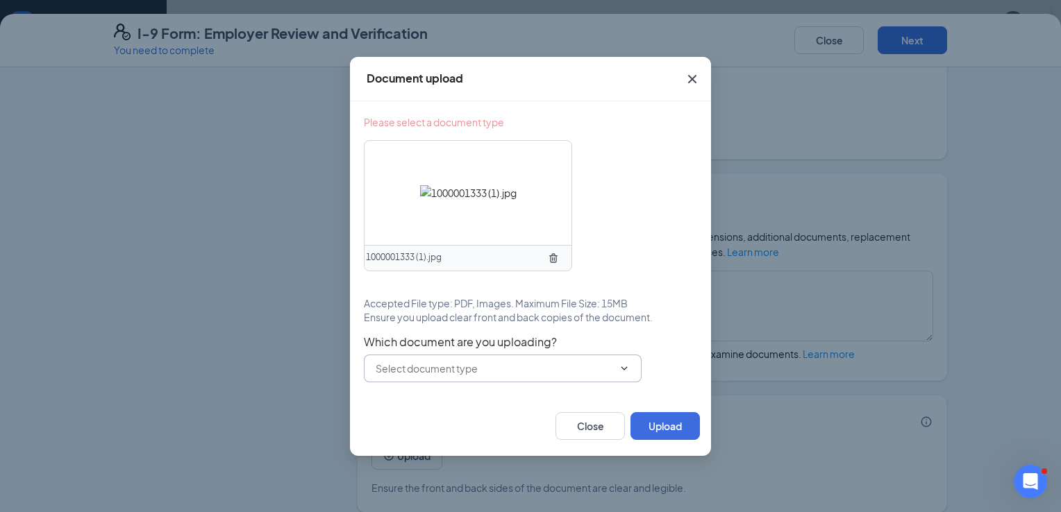
click at [605, 364] on input "text" at bounding box center [494, 368] width 237 height 15
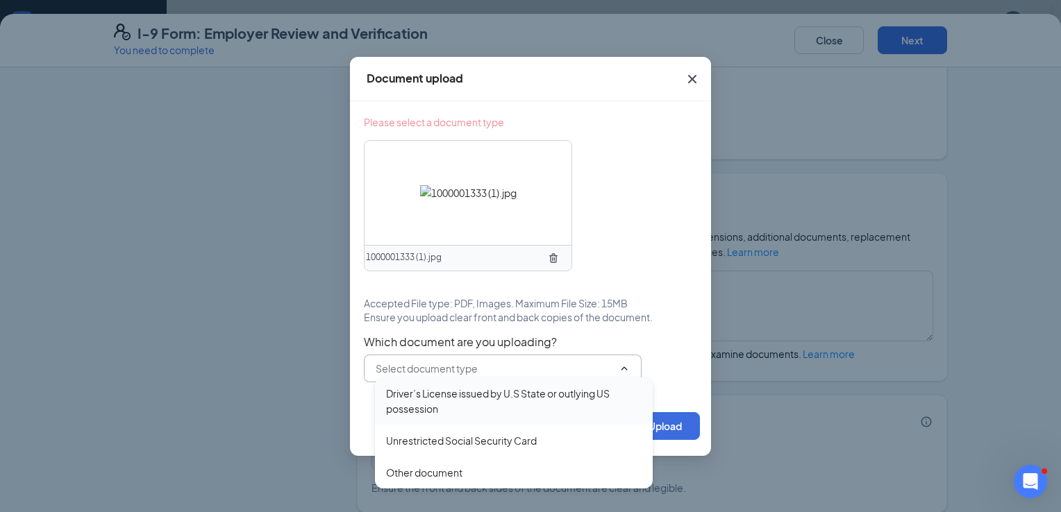
click at [572, 394] on div "Driver’s License issued by U.S State or outlying US possession" at bounding box center [514, 401] width 256 height 31
type input "Driver’s License issued by U.S State or outlying US possession"
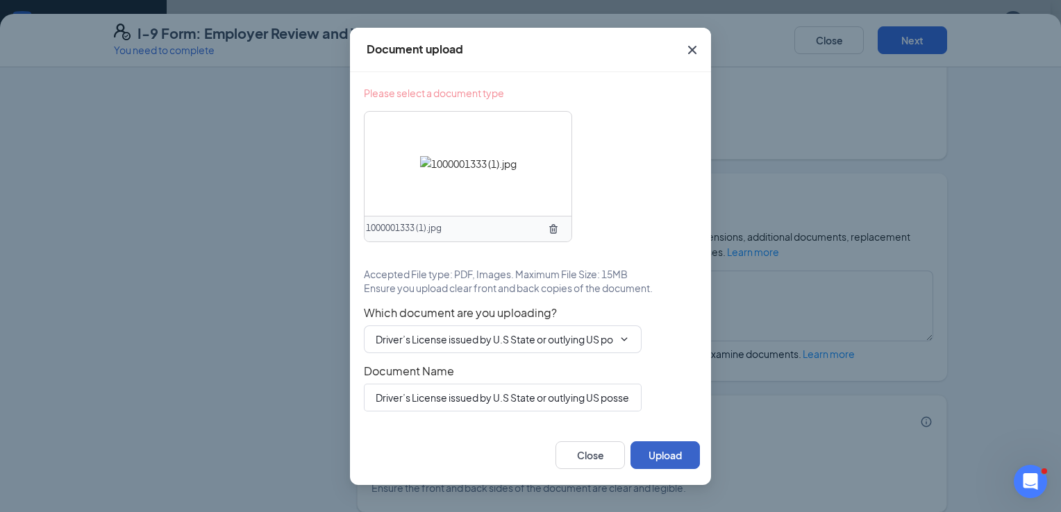
click at [662, 451] on button "Upload" at bounding box center [664, 456] width 69 height 28
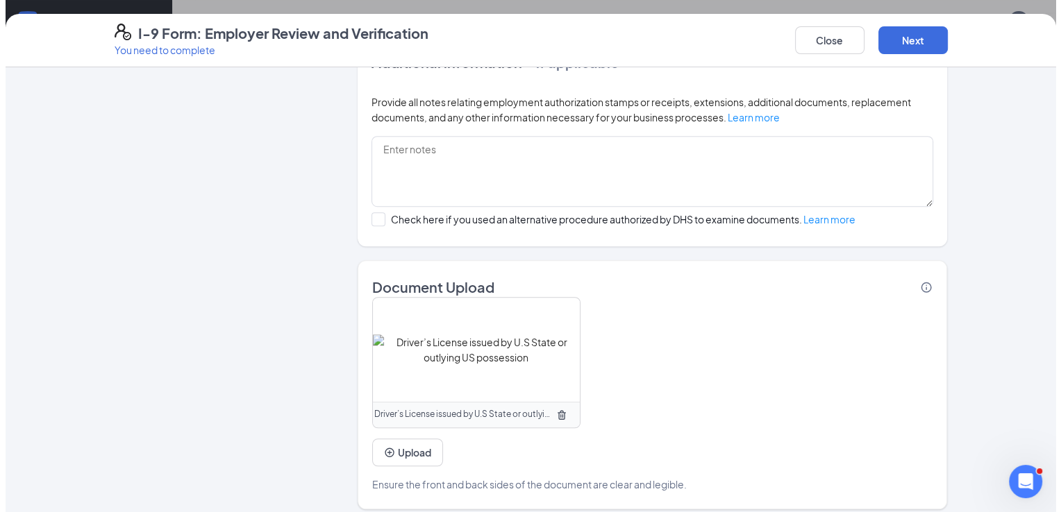
scroll to position [915, 0]
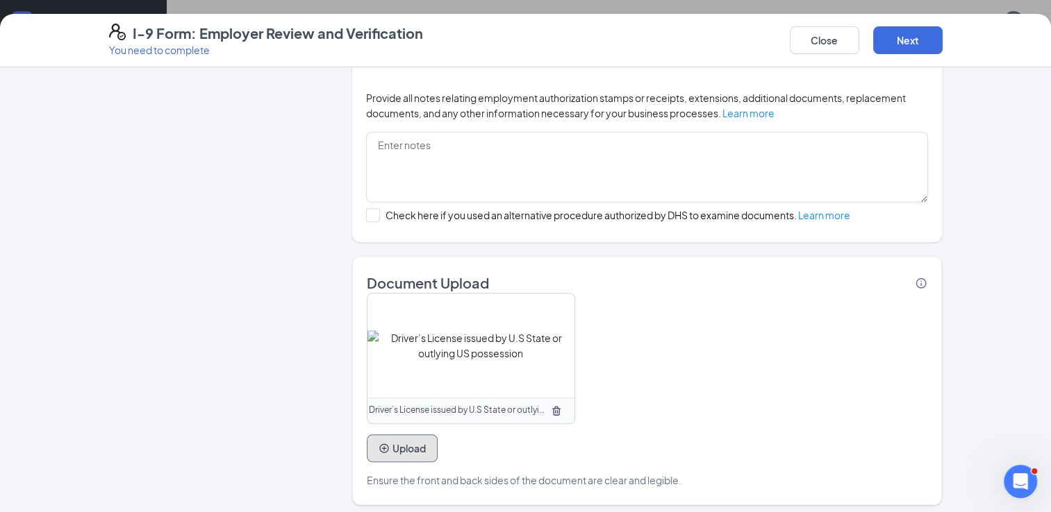
click at [401, 437] on button "Upload" at bounding box center [402, 449] width 71 height 28
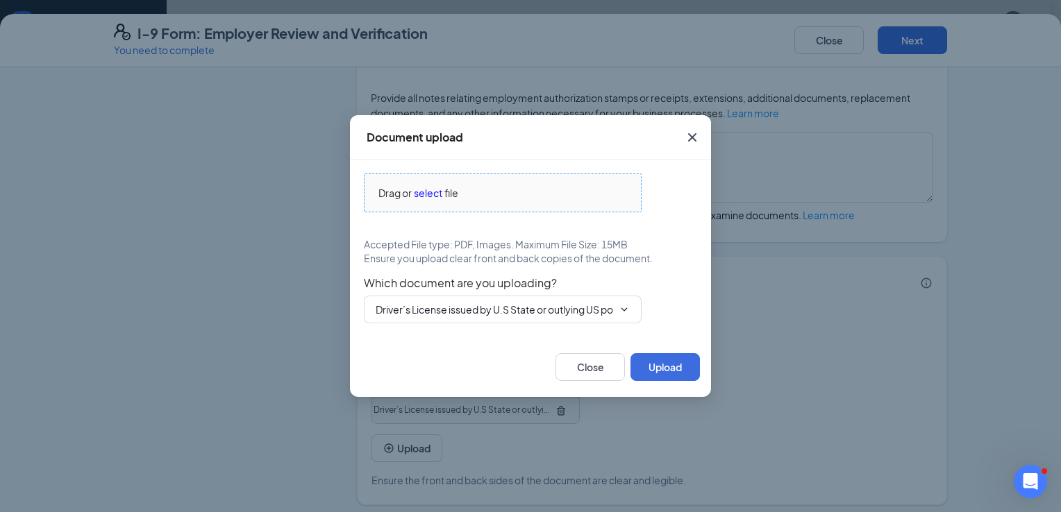
click at [433, 188] on span "select" at bounding box center [428, 192] width 28 height 15
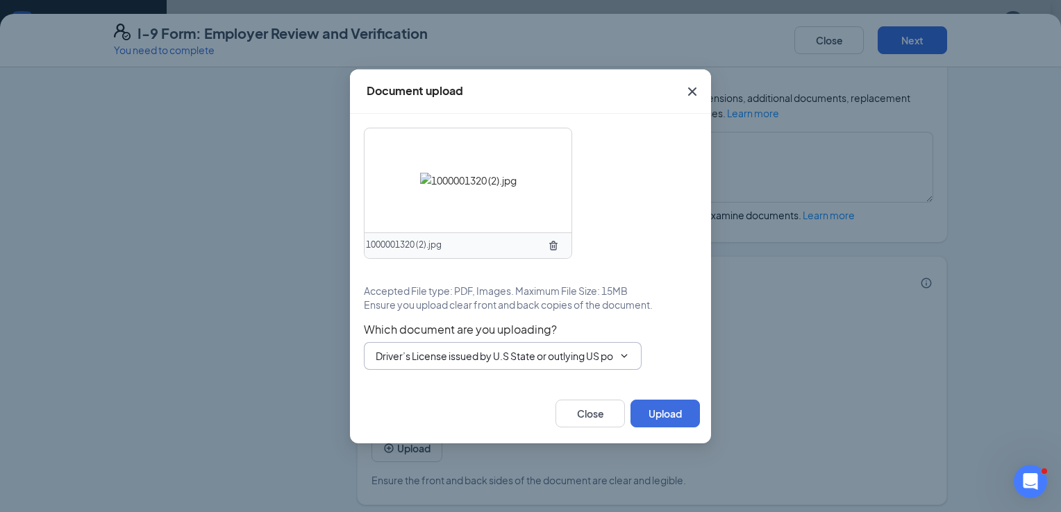
click at [594, 321] on div "1000001320 (2).jpg Accepted File type: PDF, Images. Maximum File Size: 15MB Ens…" at bounding box center [530, 249] width 333 height 242
click at [625, 357] on icon "ChevronDown" at bounding box center [624, 356] width 11 height 11
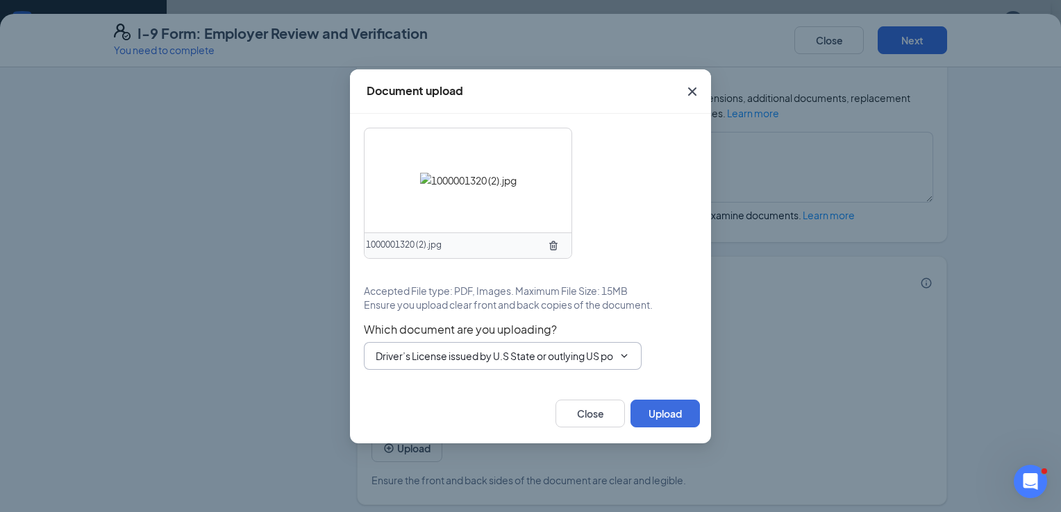
click at [625, 357] on icon "ChevronDown" at bounding box center [624, 356] width 11 height 11
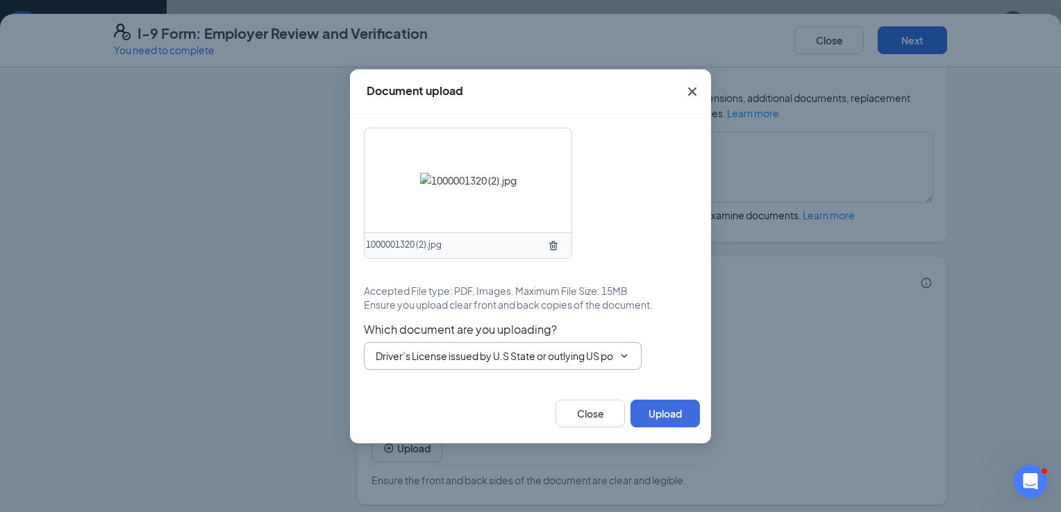
drag, startPoint x: 625, startPoint y: 357, endPoint x: 512, endPoint y: 348, distance: 112.8
click at [512, 348] on span "Driver’s License issued by U.S State or outlying US possession Driver’s License…" at bounding box center [503, 356] width 278 height 28
click at [675, 403] on button "Upload" at bounding box center [664, 414] width 69 height 28
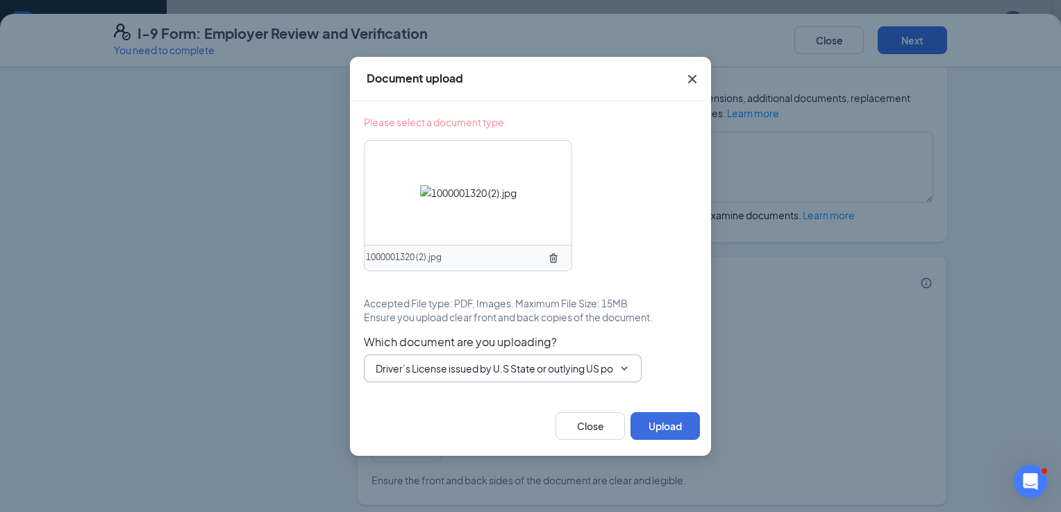
click at [632, 374] on span "Driver’s License issued by U.S State or outlying US possession Driver’s License…" at bounding box center [503, 369] width 278 height 28
drag, startPoint x: 632, startPoint y: 374, endPoint x: 624, endPoint y: 364, distance: 12.8
click at [624, 364] on icon "ChevronDown" at bounding box center [624, 368] width 11 height 11
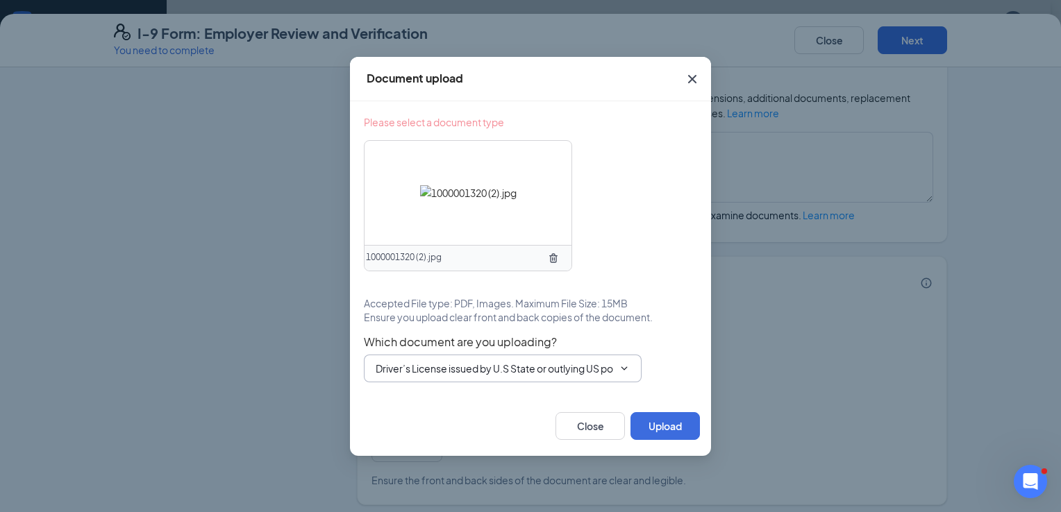
click at [624, 364] on icon "ChevronDown" at bounding box center [624, 368] width 11 height 11
drag, startPoint x: 624, startPoint y: 364, endPoint x: 661, endPoint y: 418, distance: 65.9
click at [661, 418] on button "Upload" at bounding box center [664, 426] width 69 height 28
click at [658, 422] on button "Upload" at bounding box center [664, 426] width 69 height 28
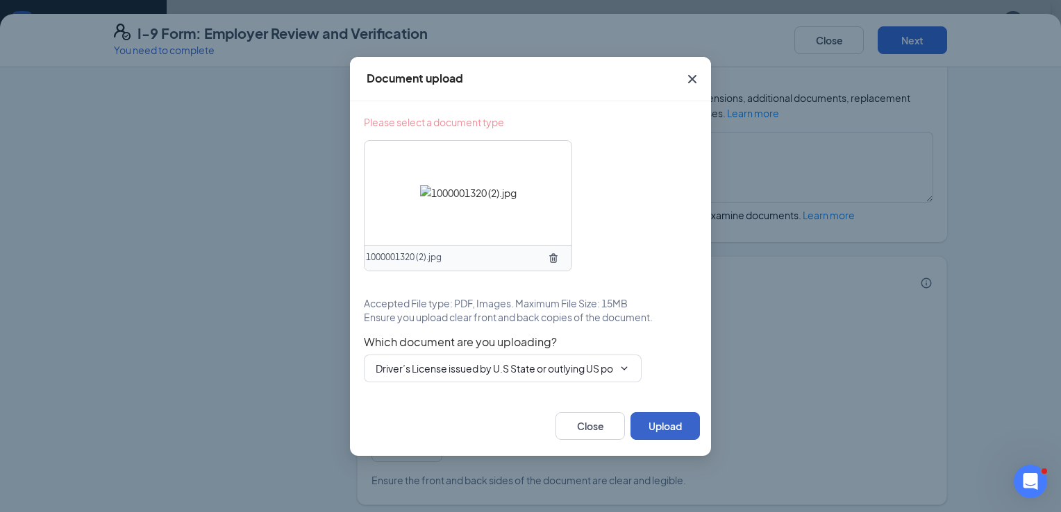
click at [658, 422] on button "Upload" at bounding box center [664, 426] width 69 height 28
click at [660, 421] on button "Upload" at bounding box center [664, 426] width 69 height 28
click at [548, 260] on icon "TrashOutline" at bounding box center [553, 258] width 11 height 11
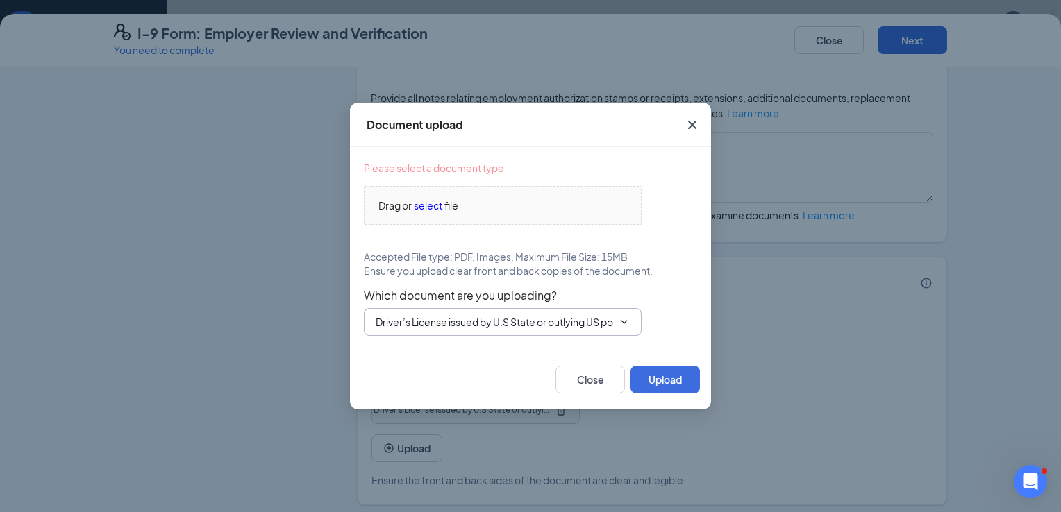
click at [625, 324] on icon "ChevronDown" at bounding box center [624, 321] width 6 height 3
drag, startPoint x: 625, startPoint y: 324, endPoint x: 599, endPoint y: 379, distance: 61.5
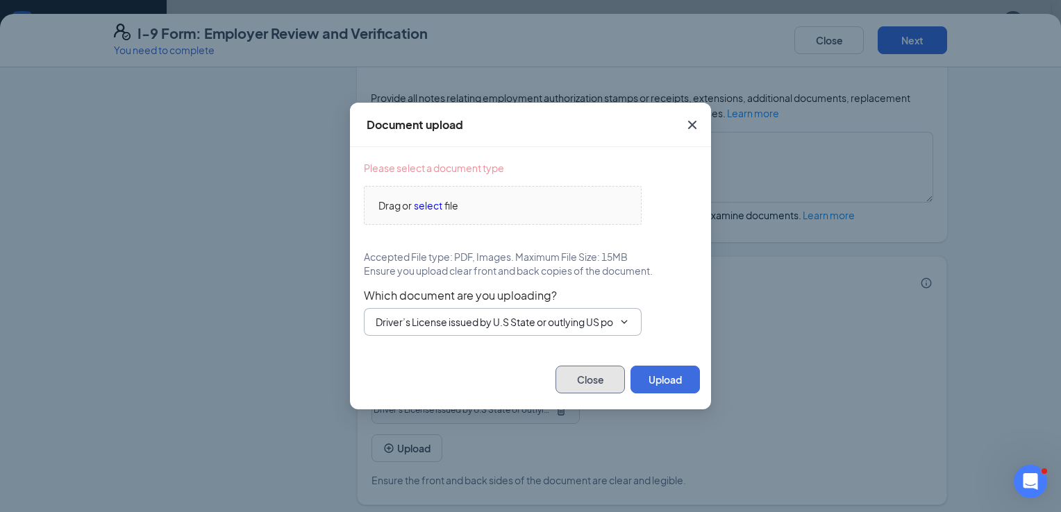
click at [599, 379] on button "Close" at bounding box center [589, 380] width 69 height 28
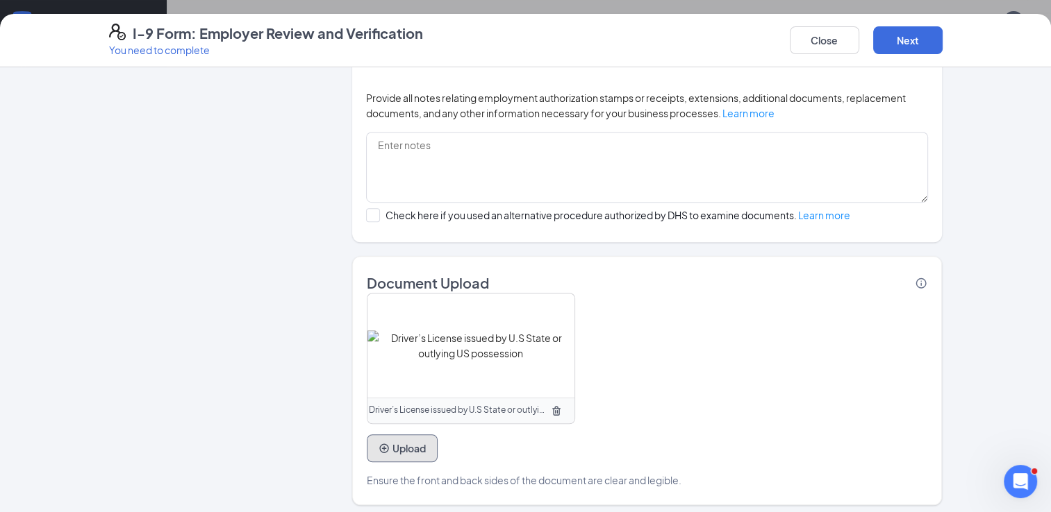
click at [406, 443] on button "Upload" at bounding box center [402, 449] width 71 height 28
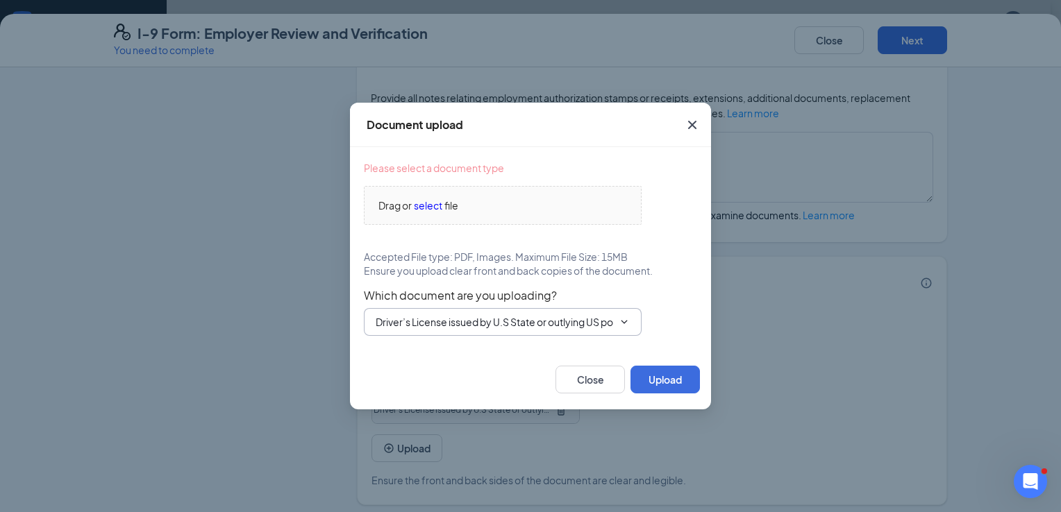
click at [580, 312] on span "Driver’s License issued by U.S State or outlying US possession Driver’s License…" at bounding box center [503, 322] width 278 height 28
drag, startPoint x: 580, startPoint y: 312, endPoint x: 626, endPoint y: 322, distance: 47.5
click at [626, 322] on icon "ChevronDown" at bounding box center [624, 322] width 11 height 11
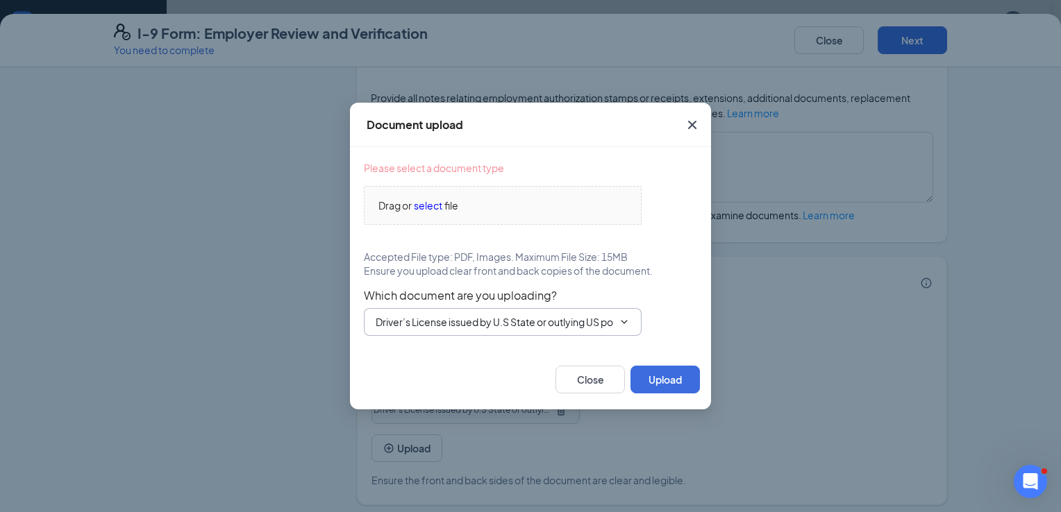
click at [626, 322] on icon "ChevronDown" at bounding box center [624, 322] width 11 height 11
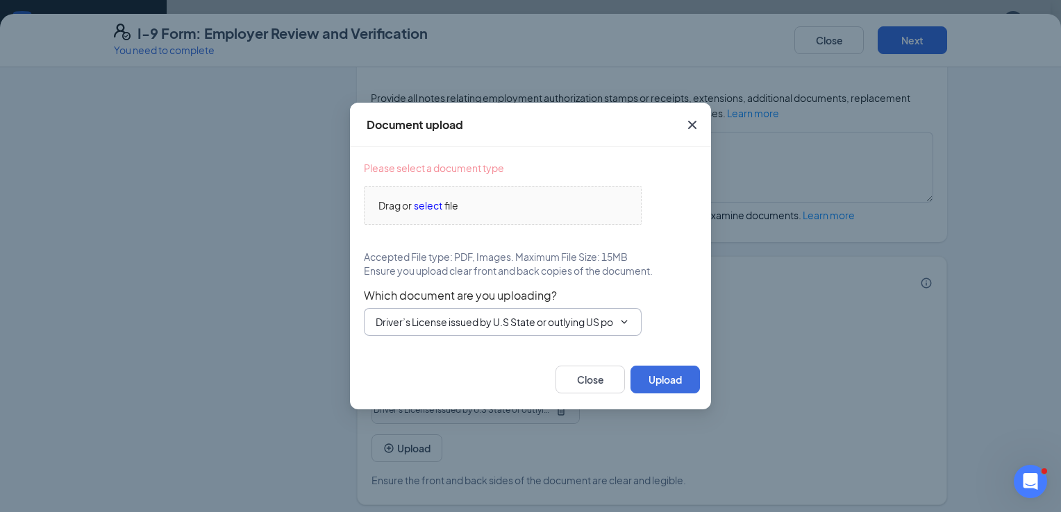
click at [626, 322] on icon "ChevronDown" at bounding box center [624, 322] width 11 height 11
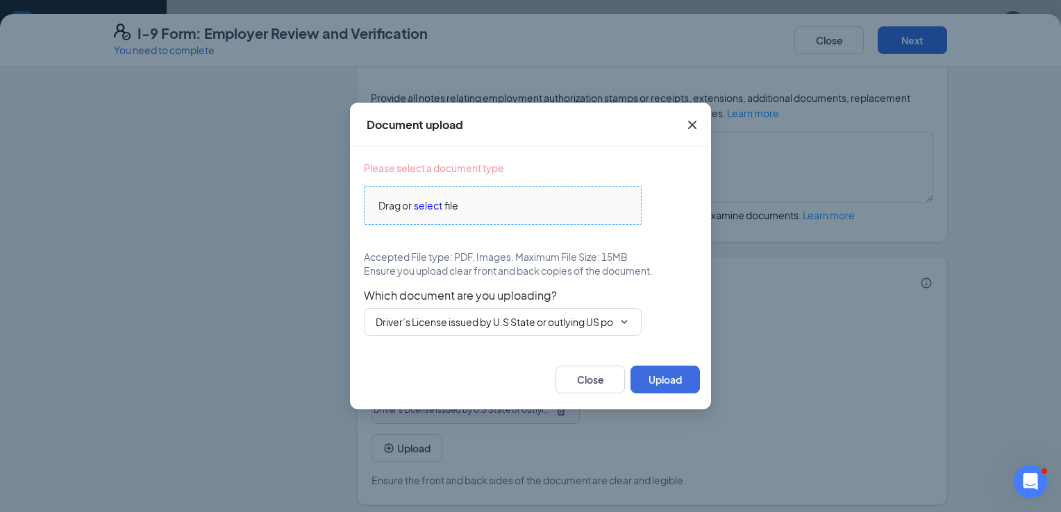
click at [426, 204] on span "select" at bounding box center [428, 205] width 28 height 15
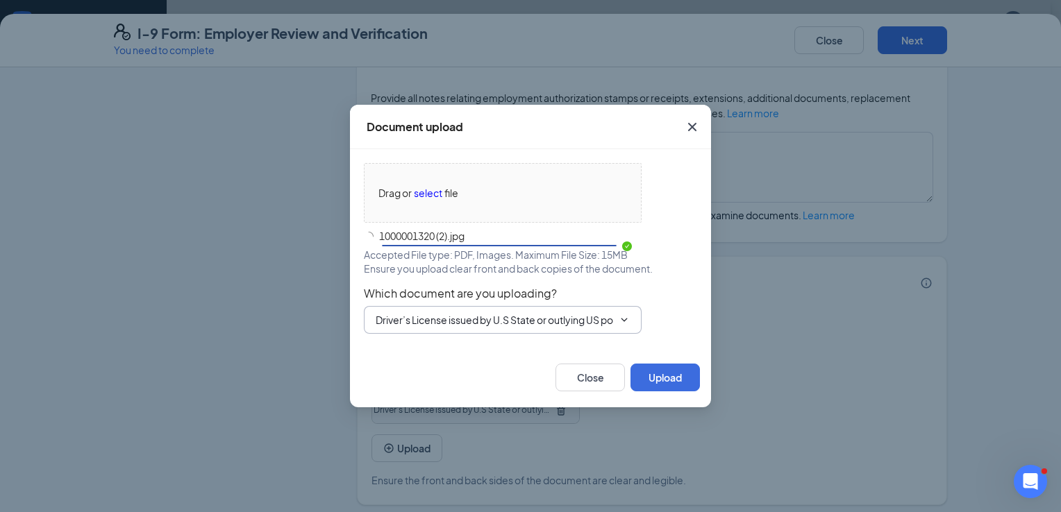
click at [555, 321] on input "Driver’s License issued by U.S State or outlying US possession" at bounding box center [494, 319] width 237 height 15
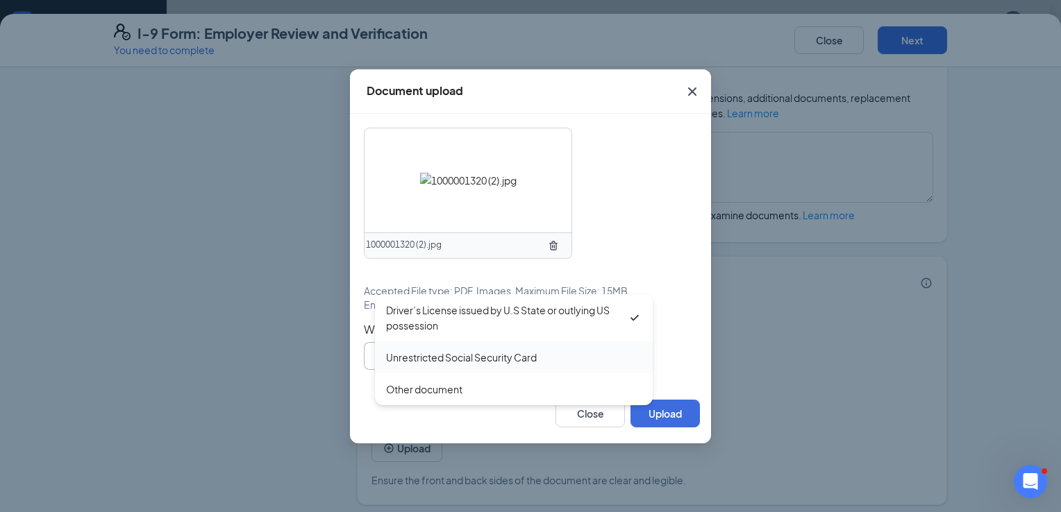
click at [540, 356] on div "Unrestricted Social Security Card" at bounding box center [514, 357] width 256 height 15
type input "Unrestricted Social Security Card"
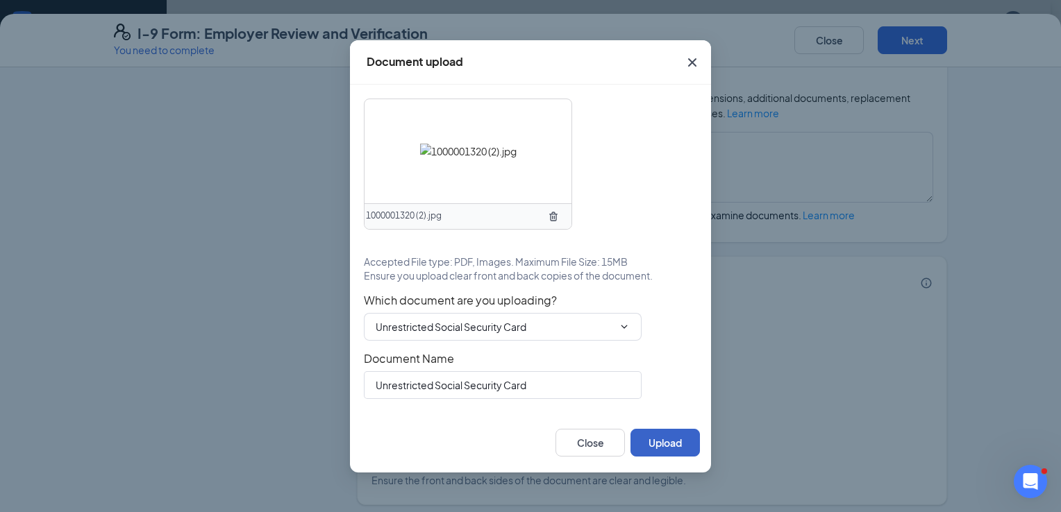
click at [677, 446] on button "Upload" at bounding box center [664, 443] width 69 height 28
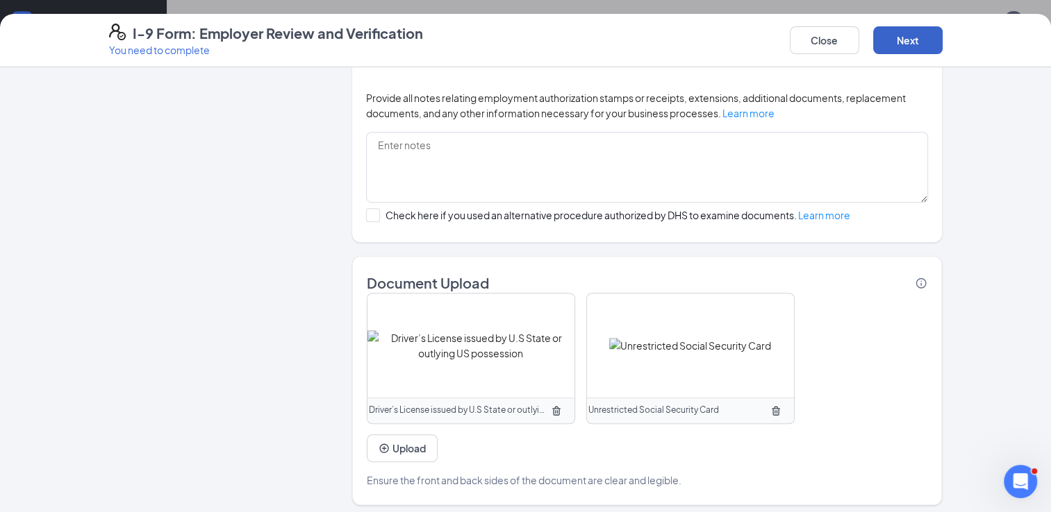
click at [896, 37] on button "Next" at bounding box center [907, 40] width 69 height 28
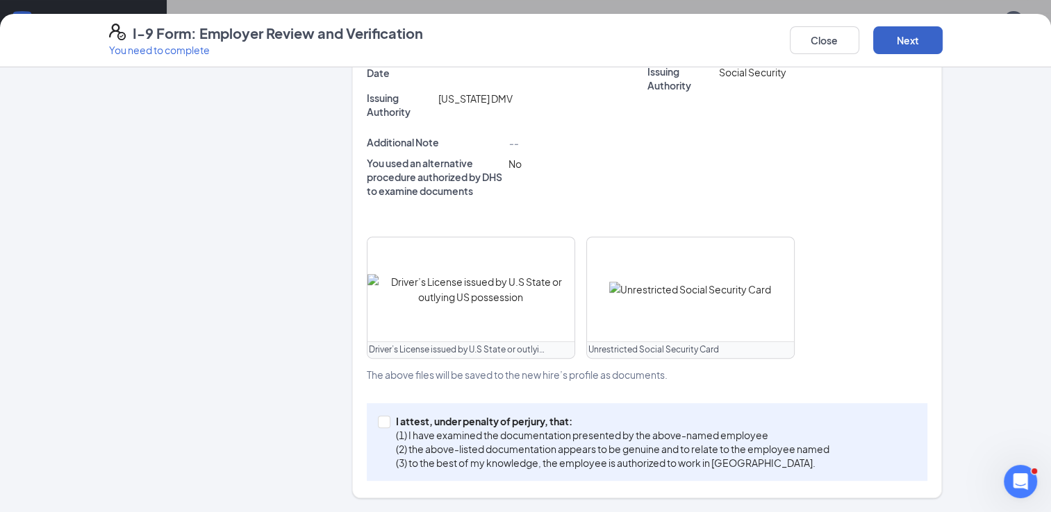
scroll to position [497, 0]
click at [380, 427] on span at bounding box center [384, 423] width 12 height 12
click at [380, 427] on input "I attest, under penalty of perjury, that: (1) I have examined the documentation…" at bounding box center [383, 422] width 10 height 10
checkbox input "true"
click at [892, 33] on button "Next" at bounding box center [907, 40] width 69 height 28
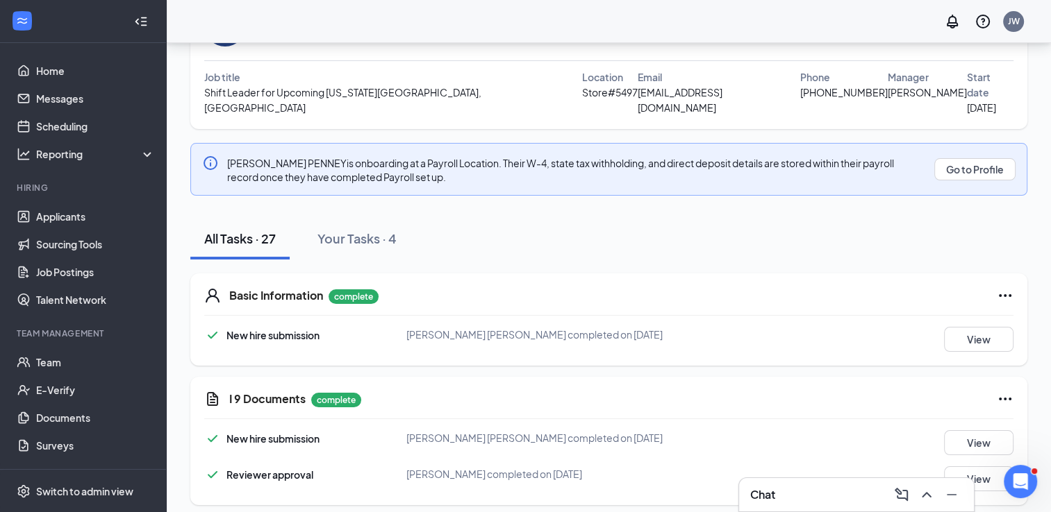
scroll to position [0, 0]
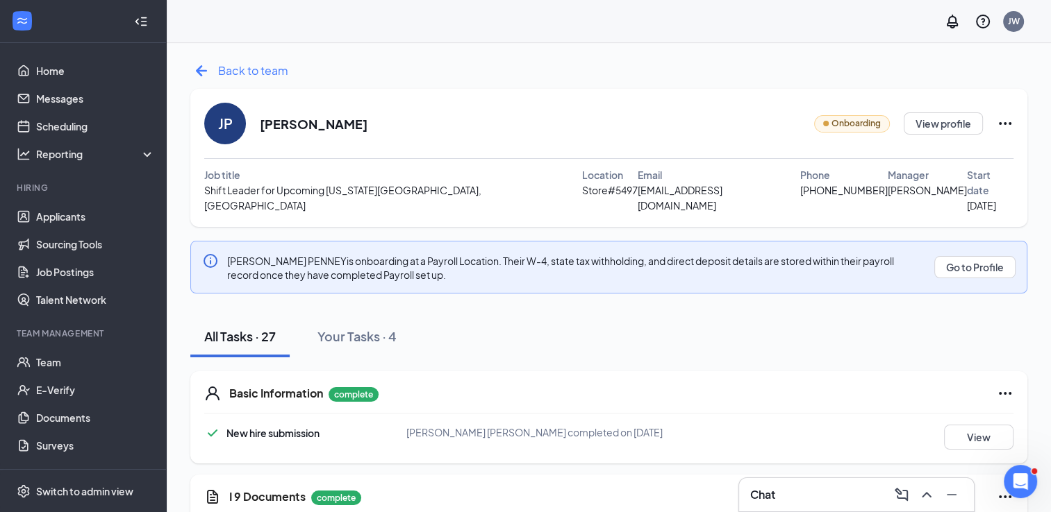
click at [252, 69] on span "Back to team" at bounding box center [253, 70] width 70 height 17
click at [980, 256] on button "Go to Profile" at bounding box center [974, 267] width 81 height 22
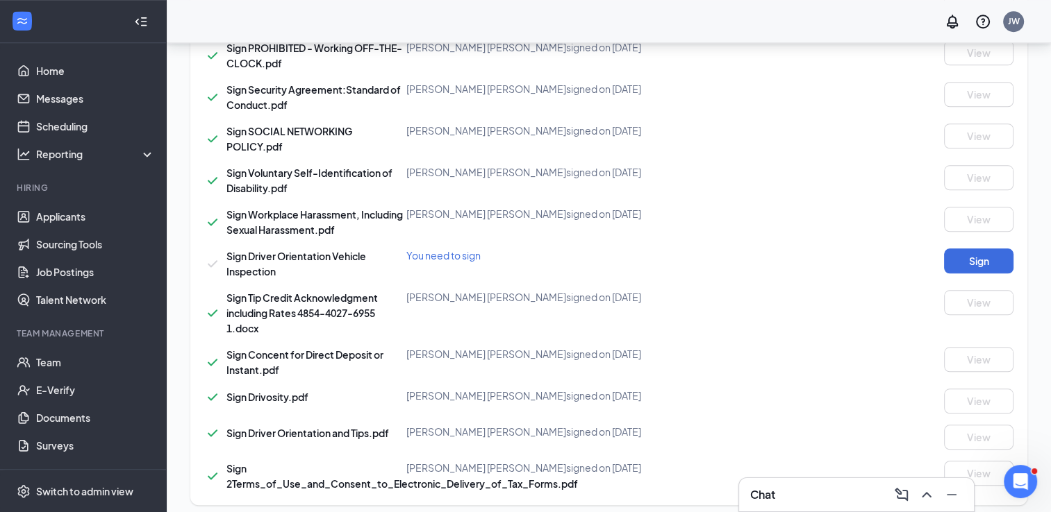
scroll to position [1328, 0]
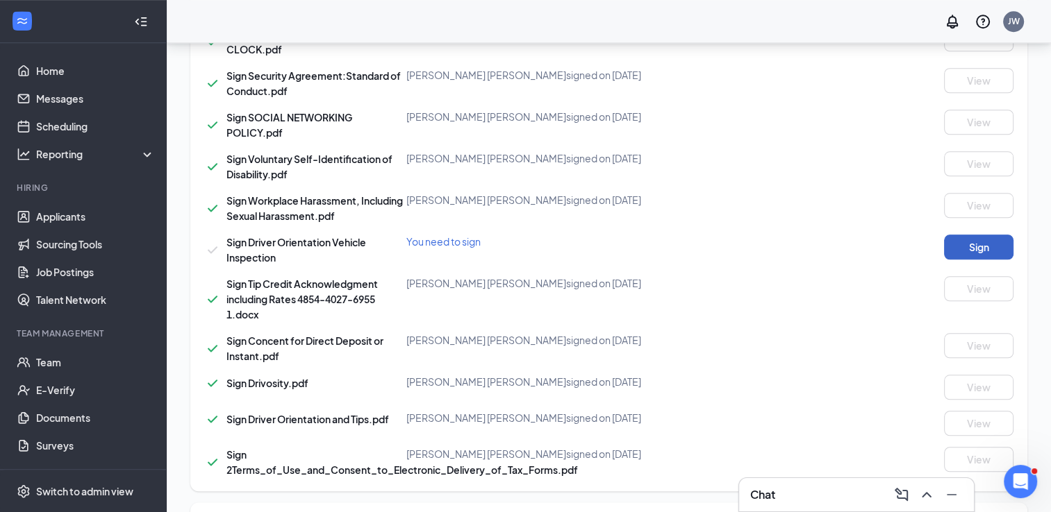
click at [994, 235] on button "Sign" at bounding box center [978, 247] width 69 height 25
click at [764, 496] on h3 "Chat" at bounding box center [762, 494] width 25 height 15
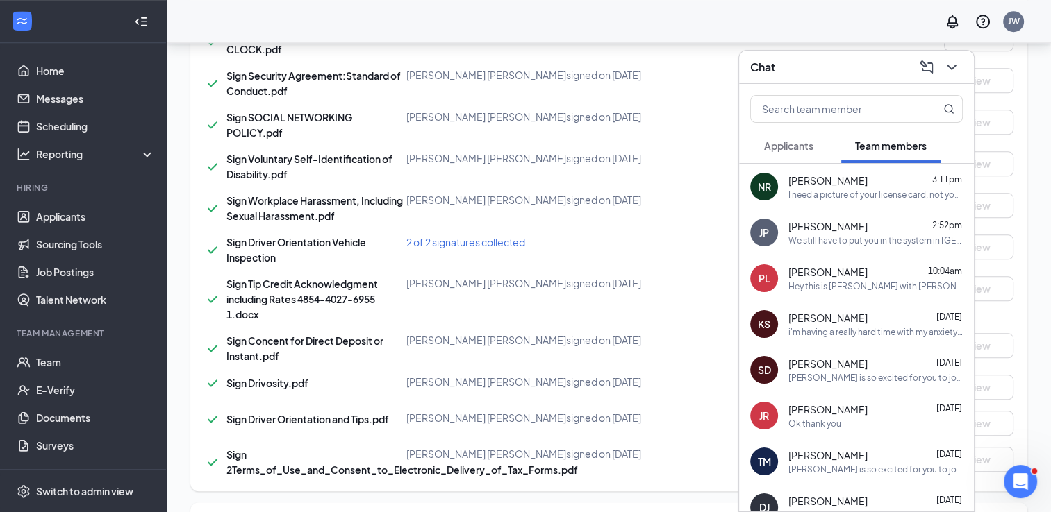
click at [867, 237] on div "We still have to put you in the system in [GEOGRAPHIC_DATA]. So there has to be…" at bounding box center [875, 241] width 174 height 12
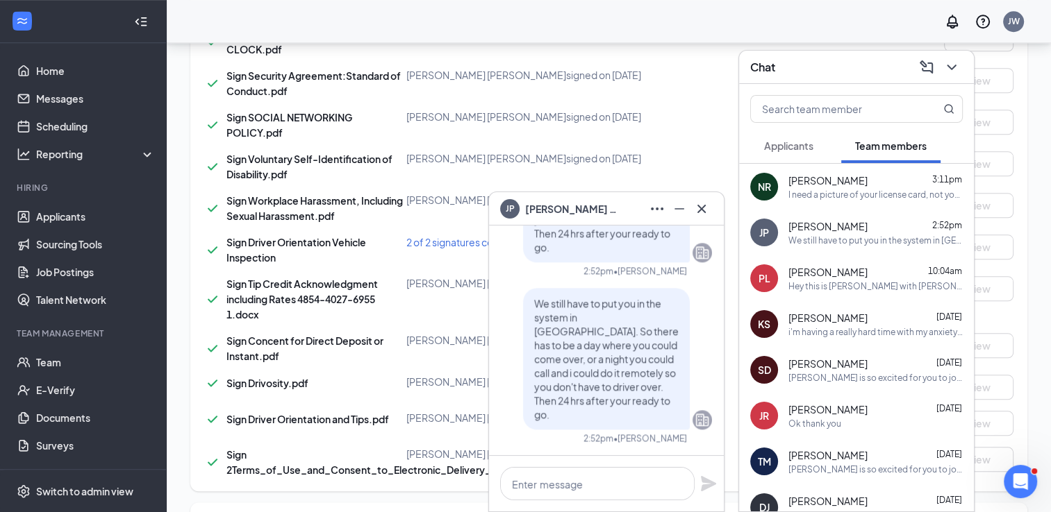
click at [686, 152] on div "Sign Bajco _ Terms of Use and Consent to Electronic Communications and Electron…" at bounding box center [608, 65] width 809 height 825
click at [946, 74] on icon "ChevronDown" at bounding box center [951, 67] width 17 height 17
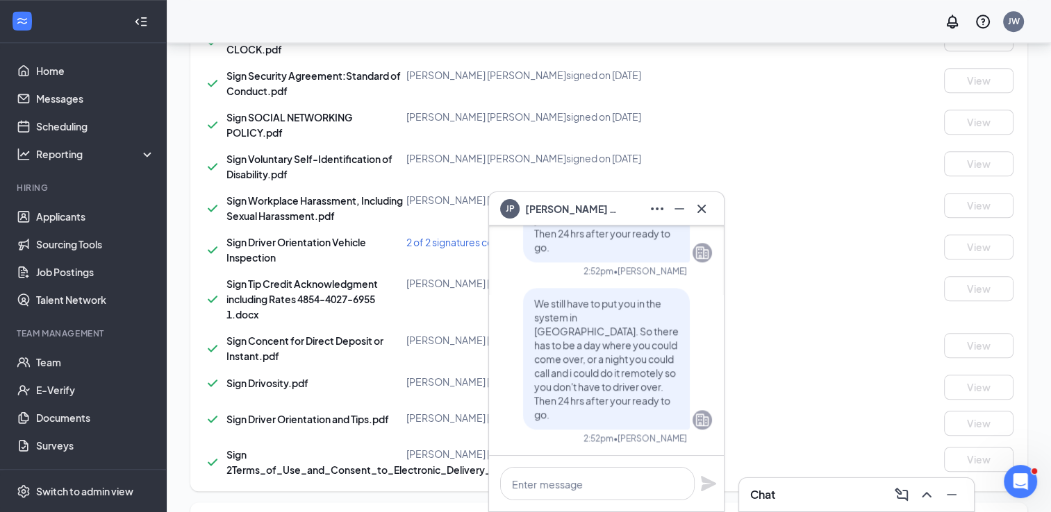
scroll to position [1394, 0]
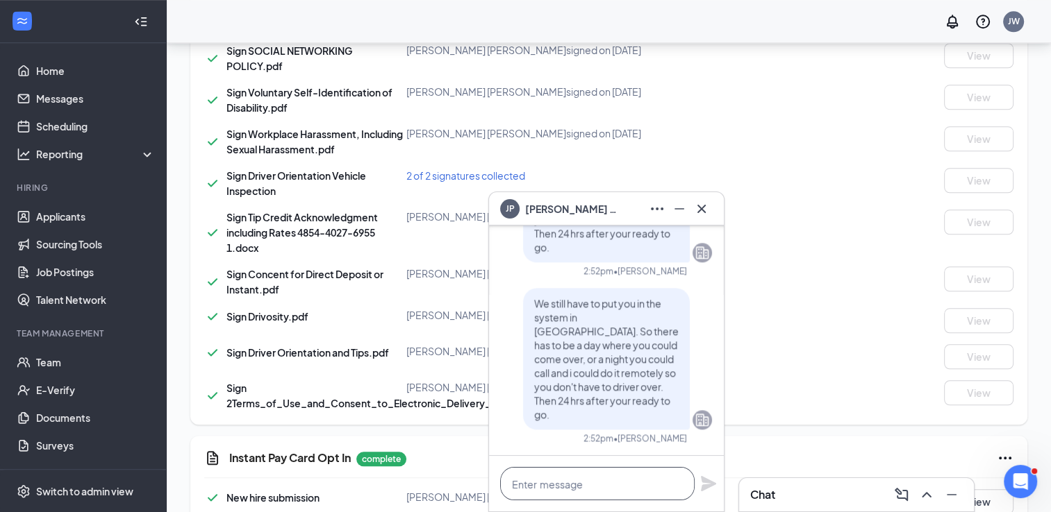
click at [639, 487] on textarea at bounding box center [597, 483] width 194 height 33
click at [750, 267] on div "Sign Concent for Direct Deposit or Instant.pdf JENNA Ann PENNEY signed on Sep 1…" at bounding box center [608, 282] width 809 height 31
click at [630, 392] on span "We still have to put you in the system in [GEOGRAPHIC_DATA]. So there has to be…" at bounding box center [606, 359] width 144 height 124
click at [572, 496] on textarea at bounding box center [597, 483] width 194 height 33
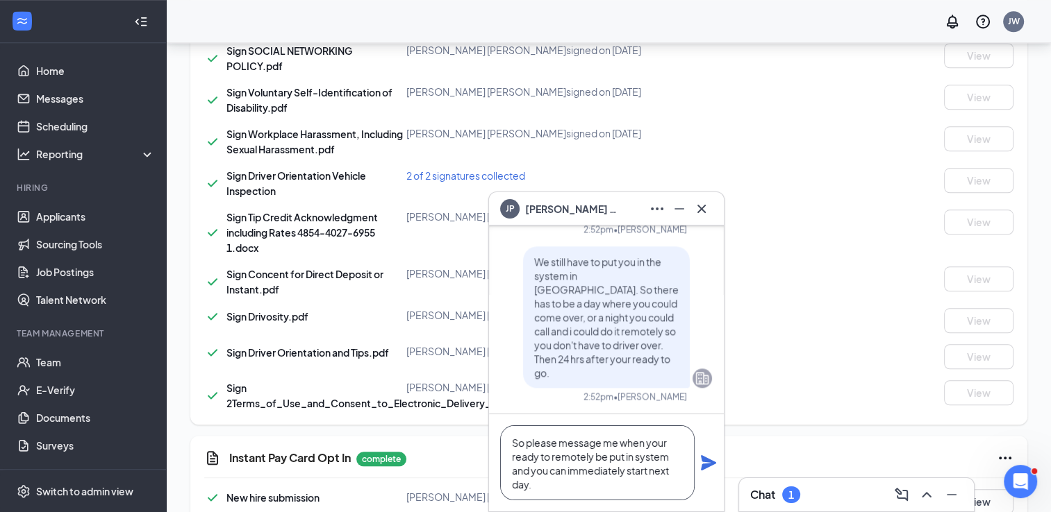
type textarea "So please message me when your ready to remotely be put in system and you can i…"
click at [709, 460] on icon "Plane" at bounding box center [708, 462] width 15 height 15
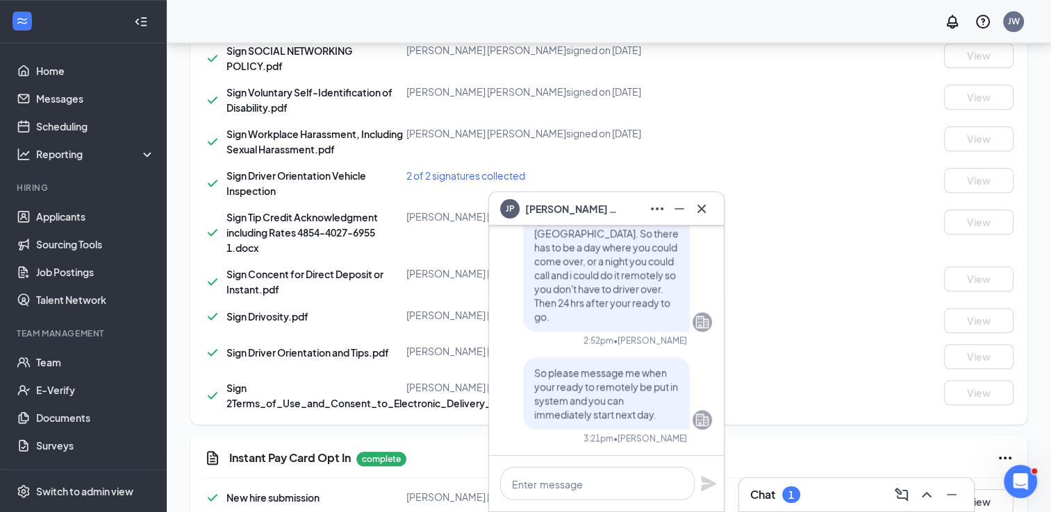
click at [805, 491] on div "Chat 1" at bounding box center [856, 495] width 212 height 22
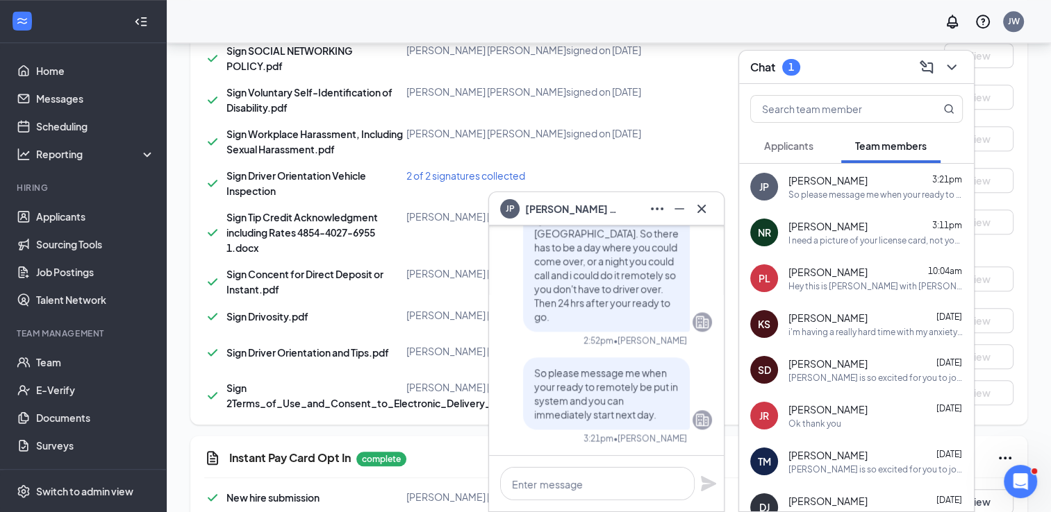
click at [805, 142] on span "Applicants" at bounding box center [788, 146] width 49 height 12
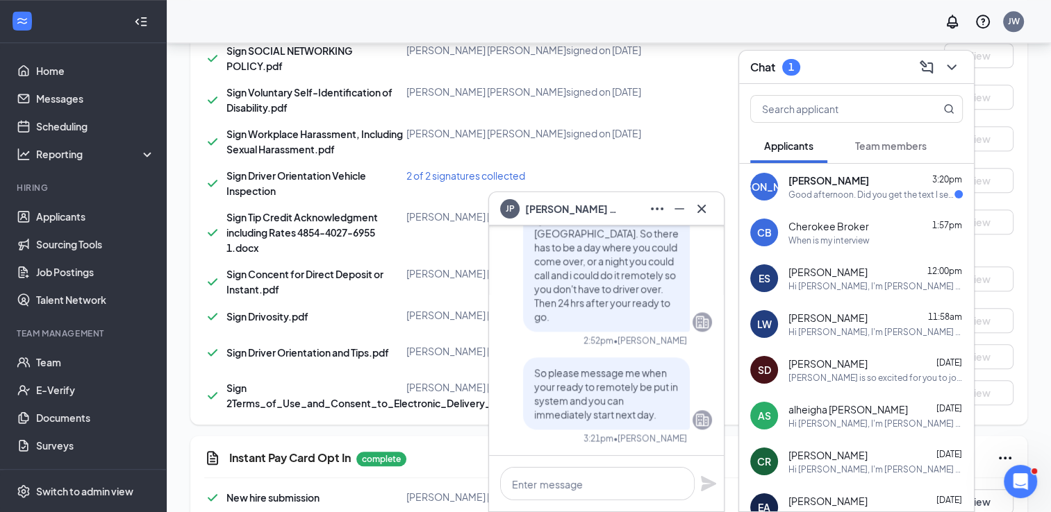
click at [819, 178] on span "[PERSON_NAME]" at bounding box center [828, 181] width 81 height 14
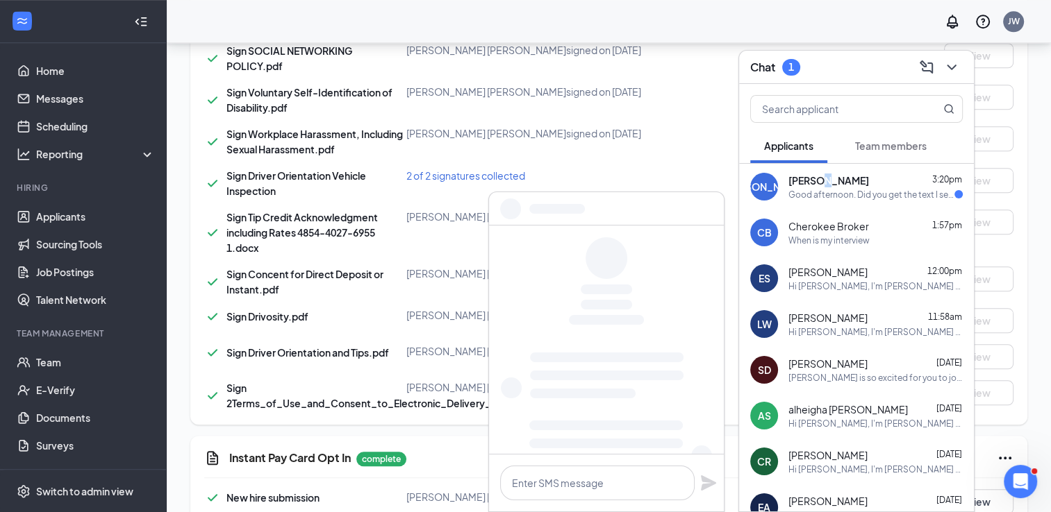
click at [819, 178] on span "[PERSON_NAME]" at bounding box center [828, 181] width 81 height 14
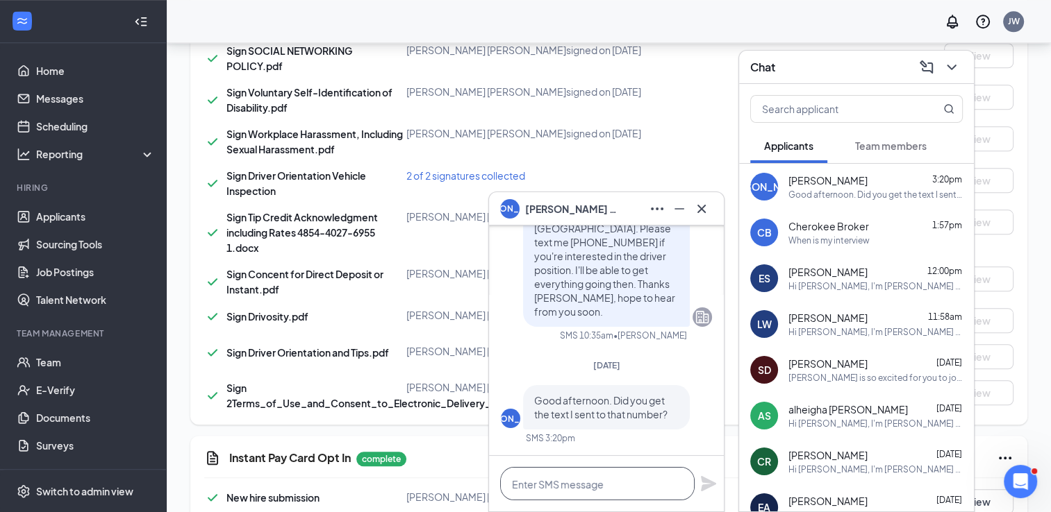
click at [647, 487] on textarea at bounding box center [597, 483] width 194 height 33
type textarea "U"
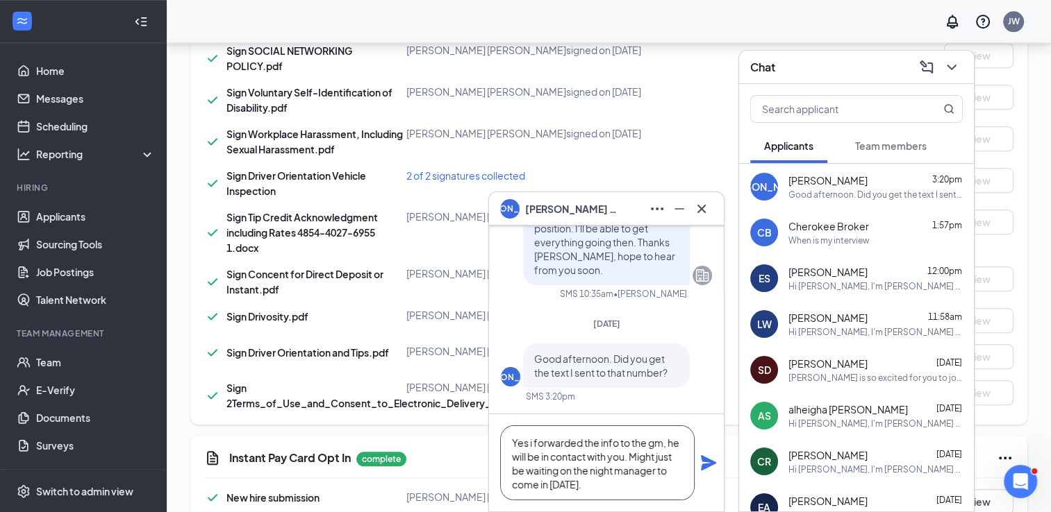
type textarea "Yes i forwarded the info to the gm, he will be in contact with you. Might just …"
click at [703, 465] on icon "Plane" at bounding box center [708, 462] width 15 height 15
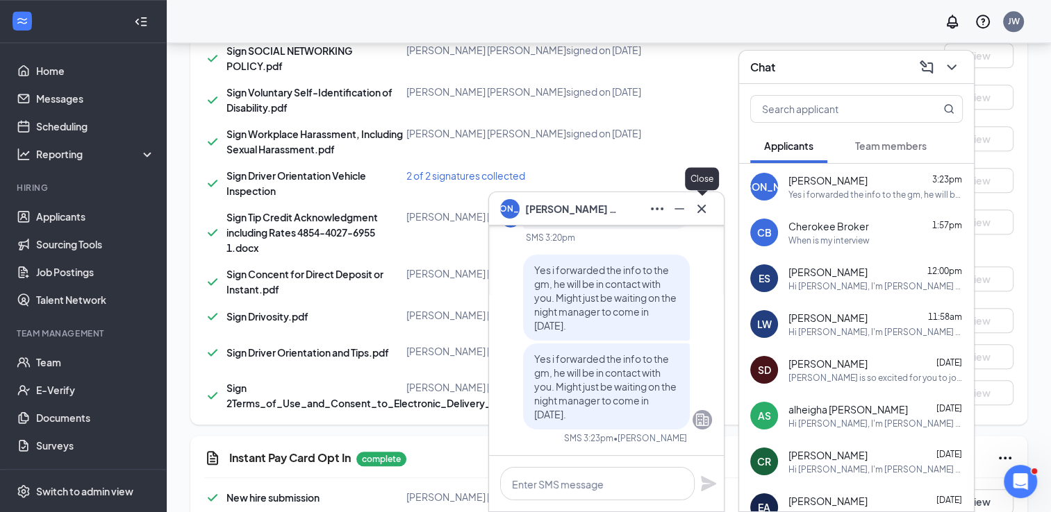
click at [702, 210] on icon "Cross" at bounding box center [701, 208] width 8 height 8
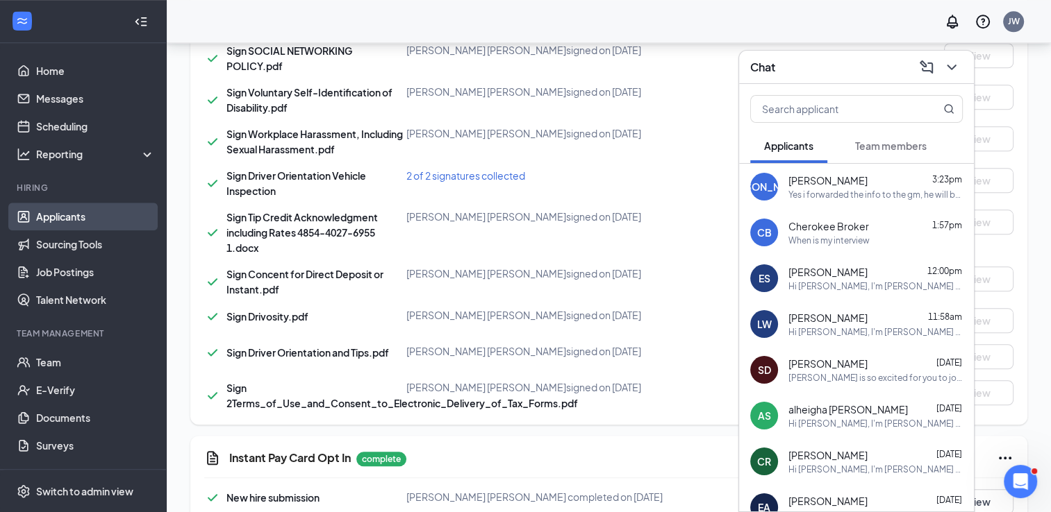
click at [75, 222] on link "Applicants" at bounding box center [95, 217] width 119 height 28
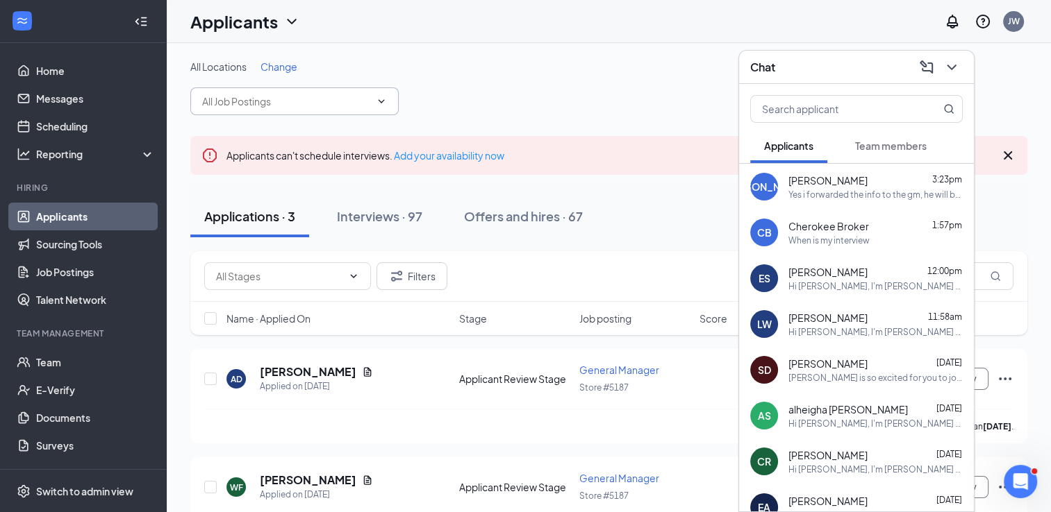
click at [361, 99] on input "text" at bounding box center [286, 101] width 168 height 15
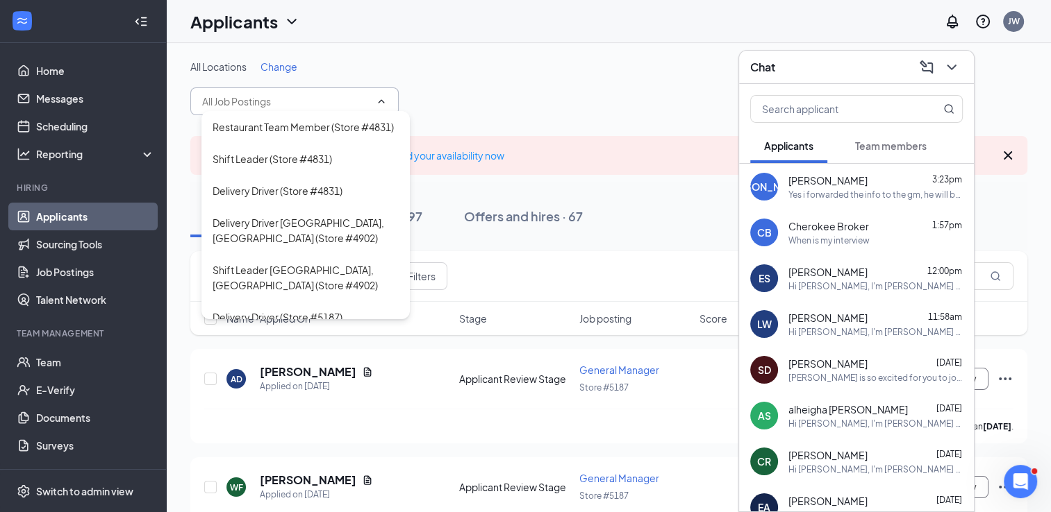
scroll to position [376, 0]
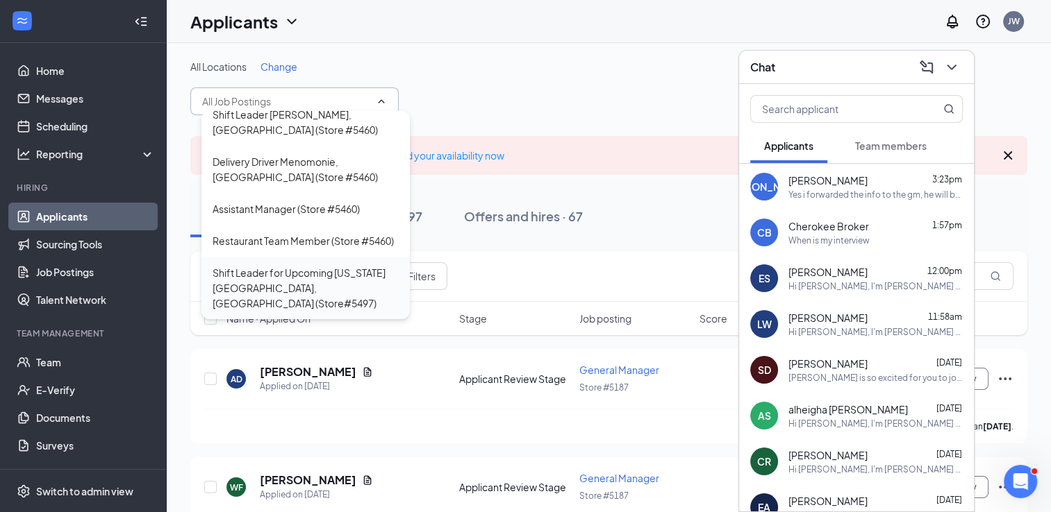
click at [344, 299] on div "Shift Leader for Upcoming Wisconsin Rapids, WI (Store#5497)" at bounding box center [305, 288] width 186 height 46
type input "Shift Leader for Upcoming Wisconsin Rapids, WI (Store#5497)"
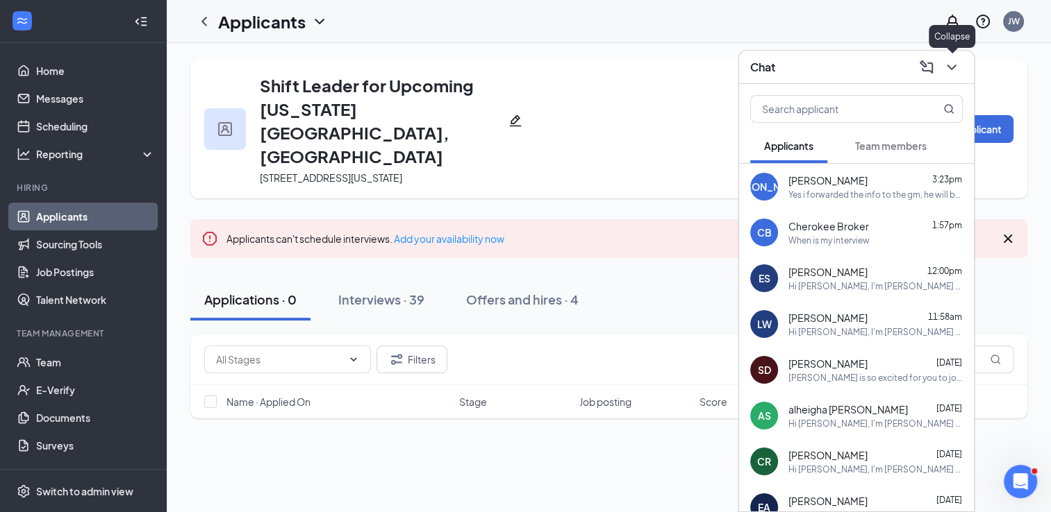
click at [947, 72] on icon "ChevronDown" at bounding box center [951, 67] width 17 height 17
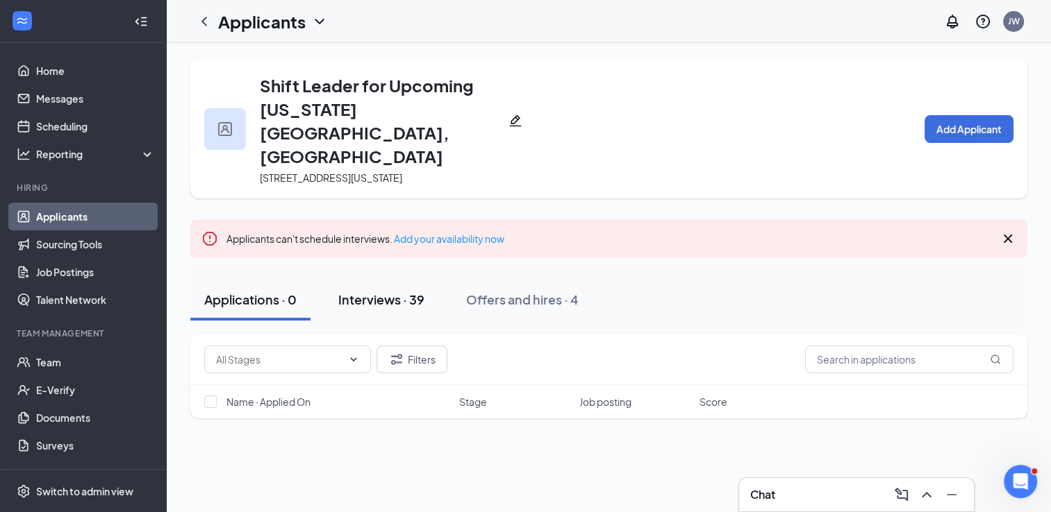
click at [392, 279] on button "Interviews · 39" at bounding box center [381, 300] width 114 height 42
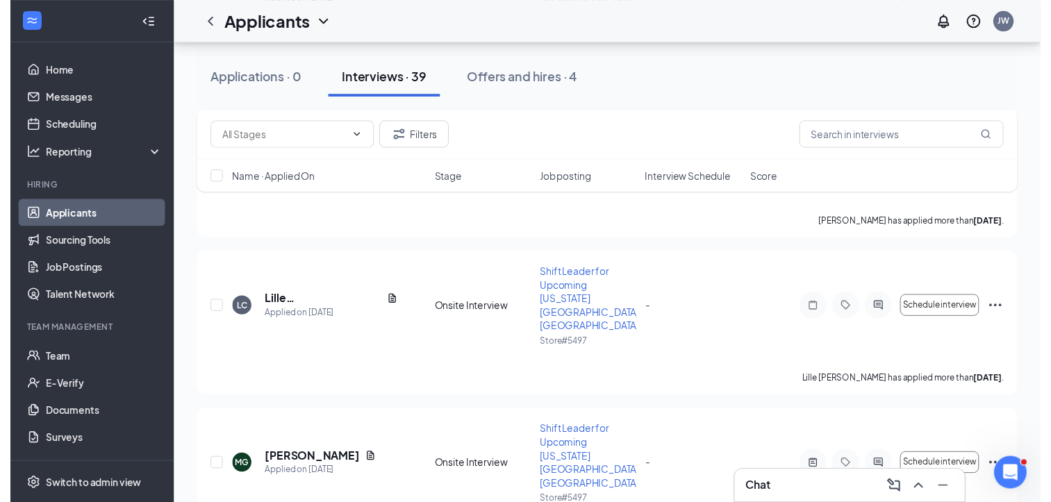
scroll to position [753, 0]
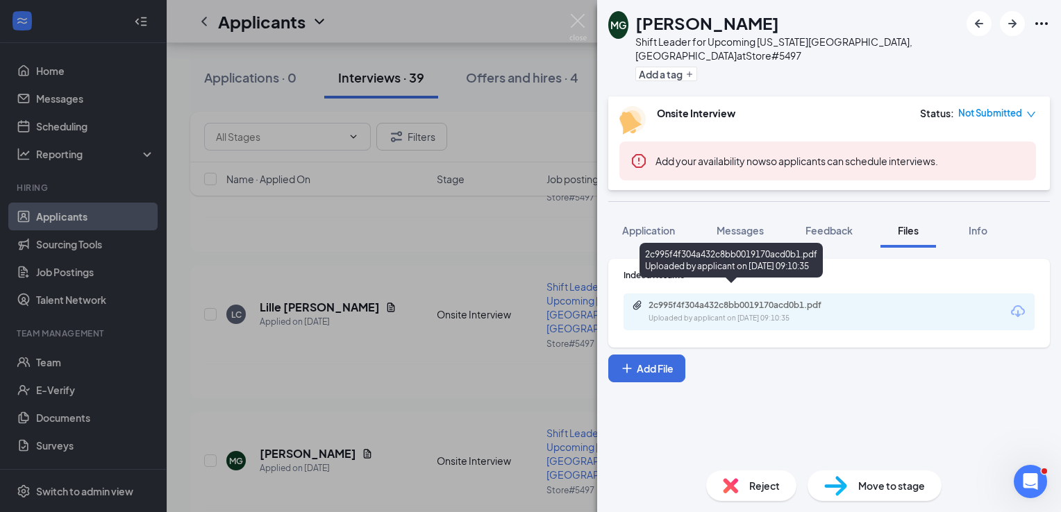
click at [803, 300] on div "2c995f4f304a432c8bb0019170acd0b1.pdf" at bounding box center [746, 305] width 194 height 11
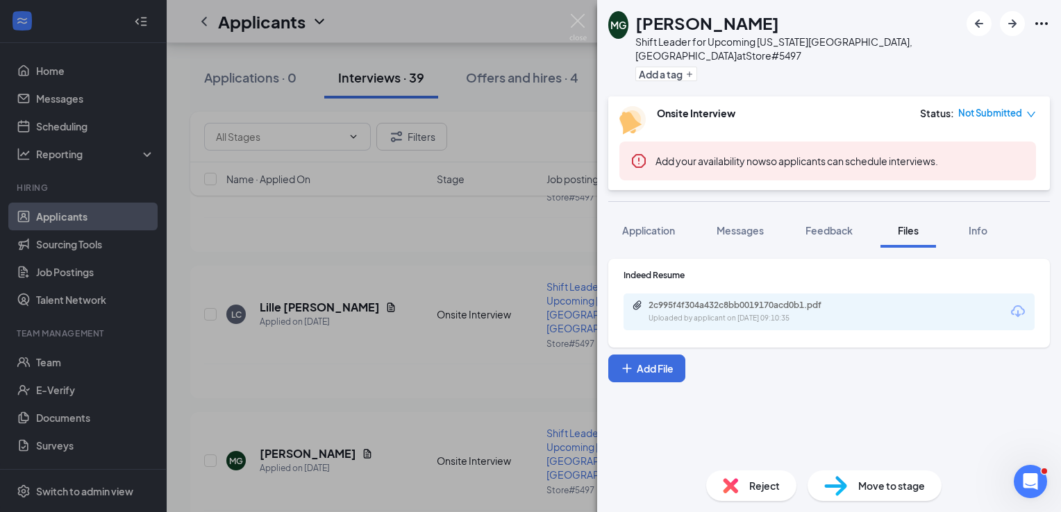
click at [438, 260] on div "MG Makayla Glaser Shift Leader for Upcoming Wisconsin Rapids, WI at Store#5497 …" at bounding box center [530, 256] width 1061 height 512
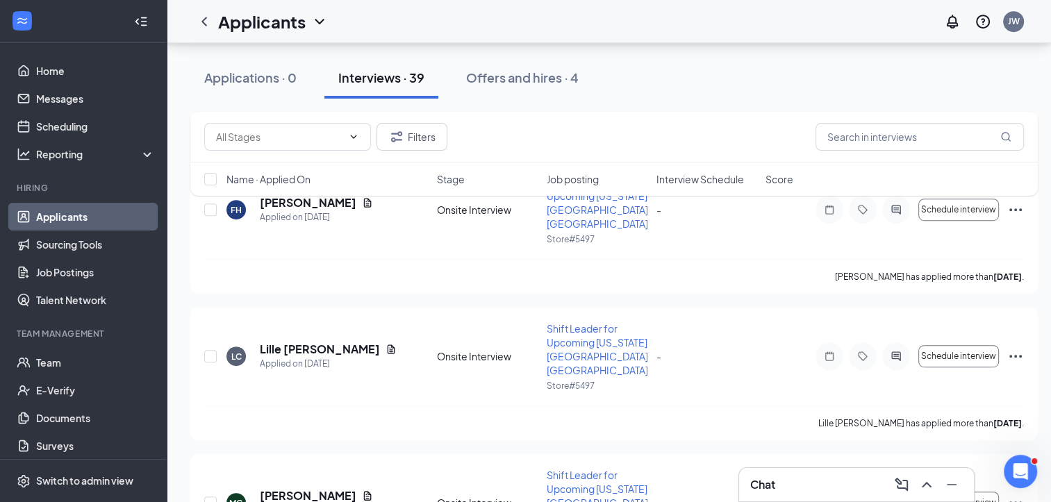
scroll to position [697, 0]
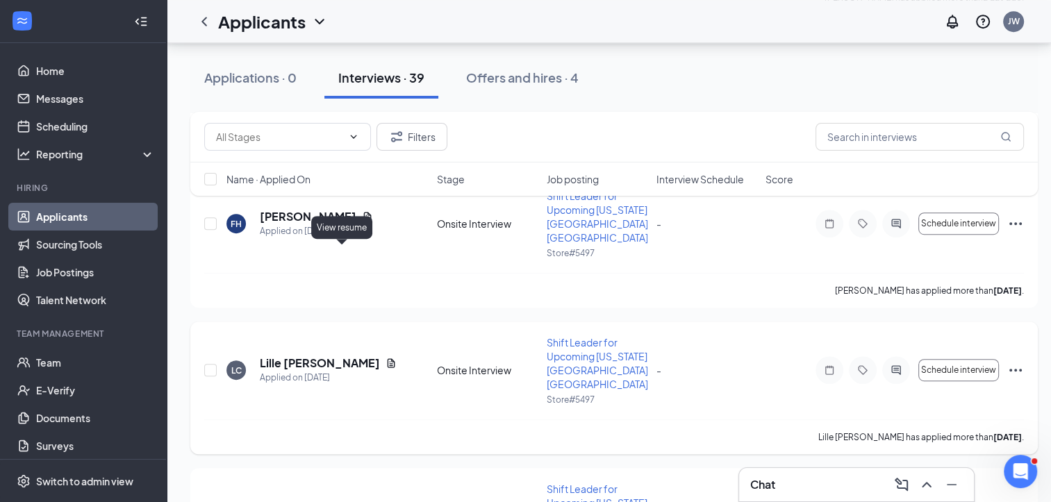
click at [385, 358] on icon "Document" at bounding box center [390, 363] width 11 height 11
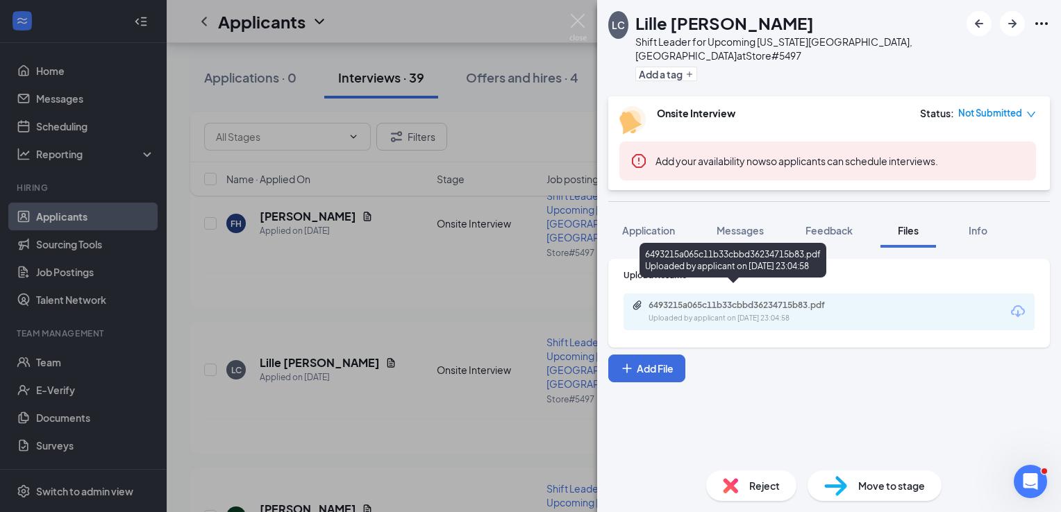
click at [774, 300] on div "6493215a065c11b33cbbd36234715b83.pdf Uploaded by applicant on Sep 05, 2025 at 2…" at bounding box center [744, 312] width 225 height 24
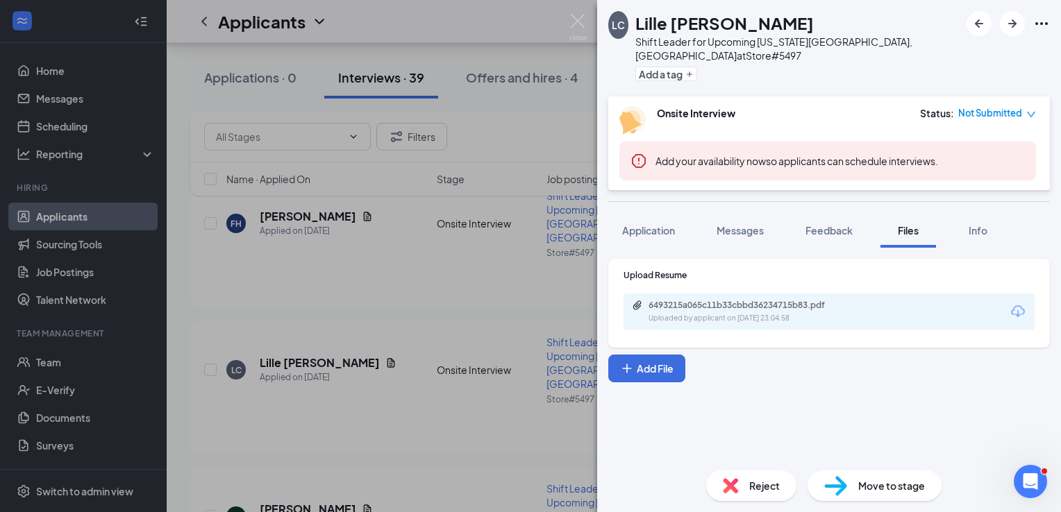
click at [411, 296] on div "LC Lille Crowder Shift Leader for Upcoming Wisconsin Rapids, WI at Store#5497 A…" at bounding box center [530, 256] width 1061 height 512
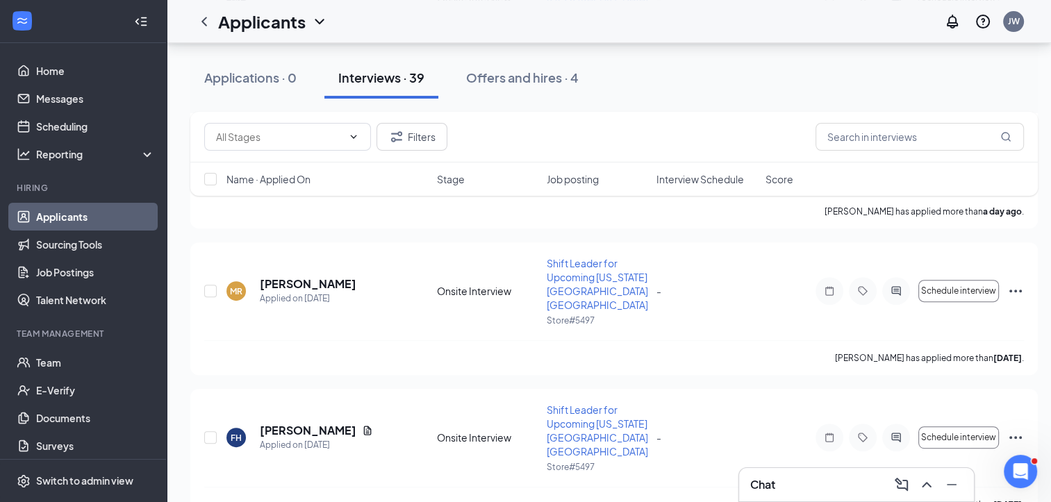
scroll to position [453, 0]
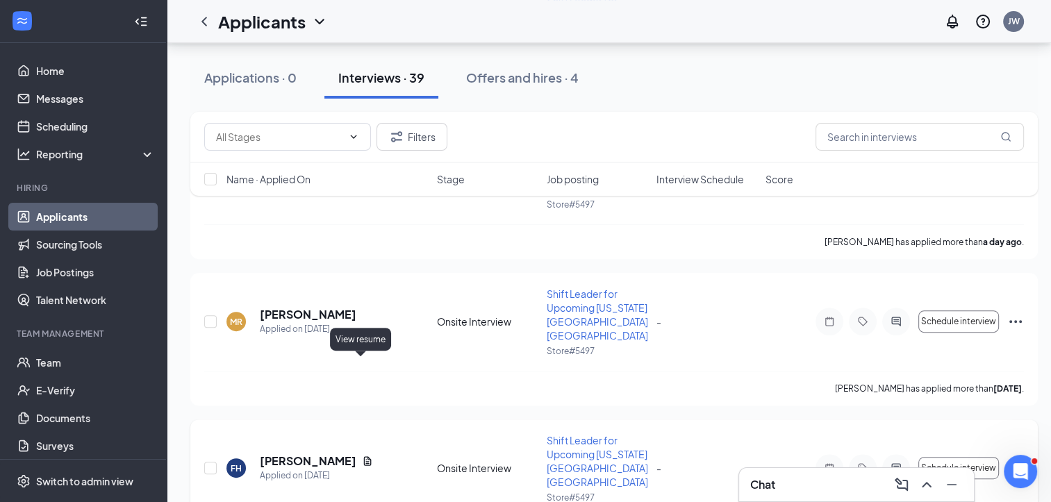
click at [362, 455] on icon "Document" at bounding box center [367, 460] width 11 height 11
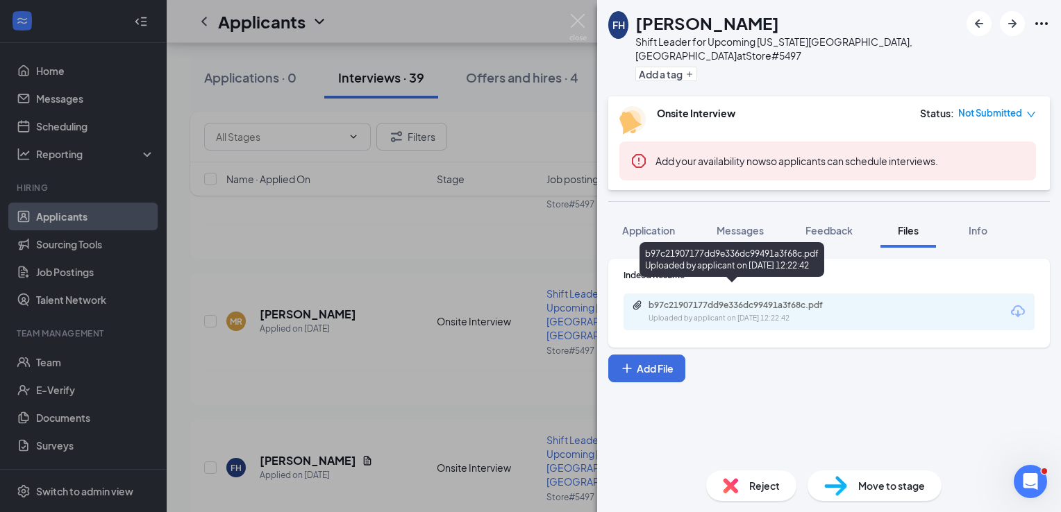
click at [758, 313] on div "Uploaded by applicant on Sep 08, 2025 at 12:22:42" at bounding box center [753, 318] width 208 height 11
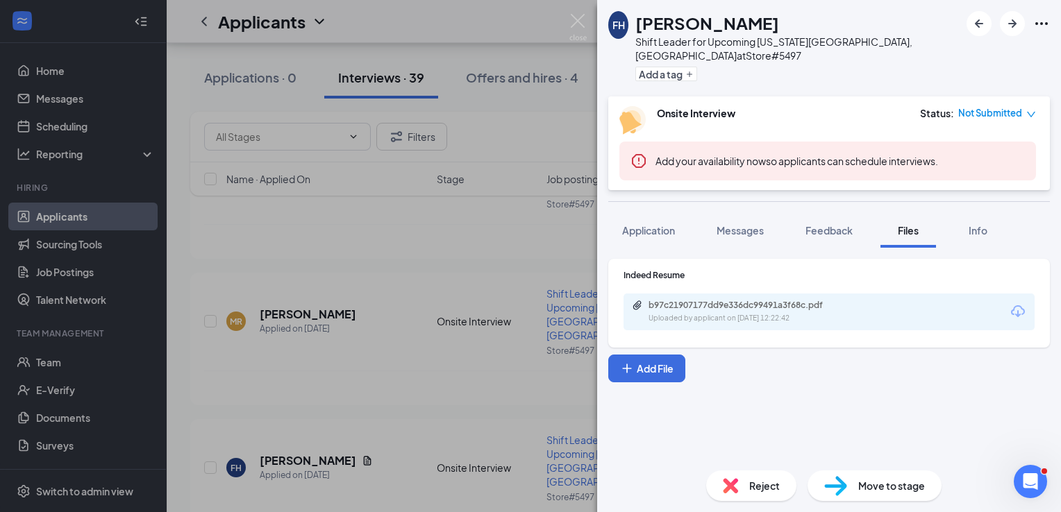
click at [384, 311] on div "FH frederick Harvey Shift Leader for Upcoming Wisconsin Rapids, WI at Store#549…" at bounding box center [530, 256] width 1061 height 512
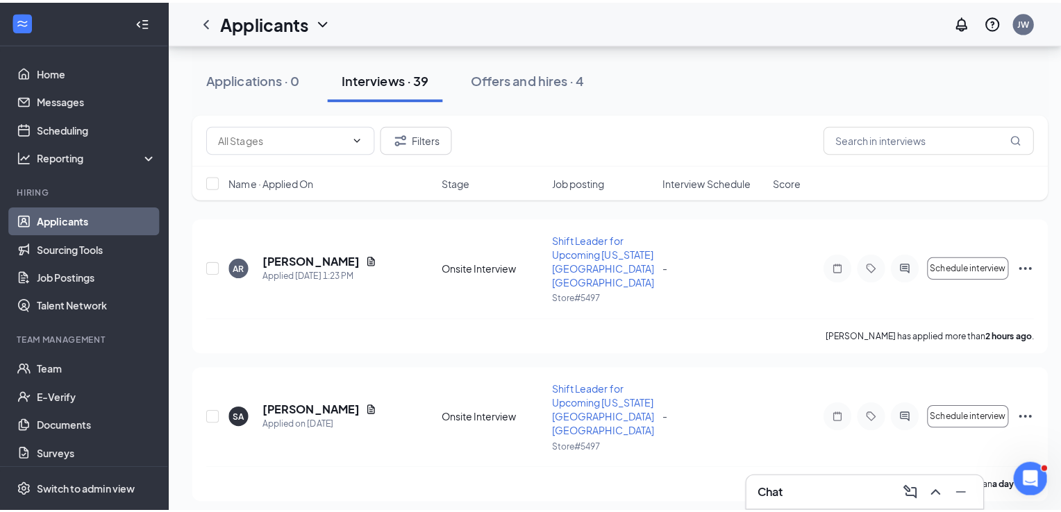
scroll to position [203, 0]
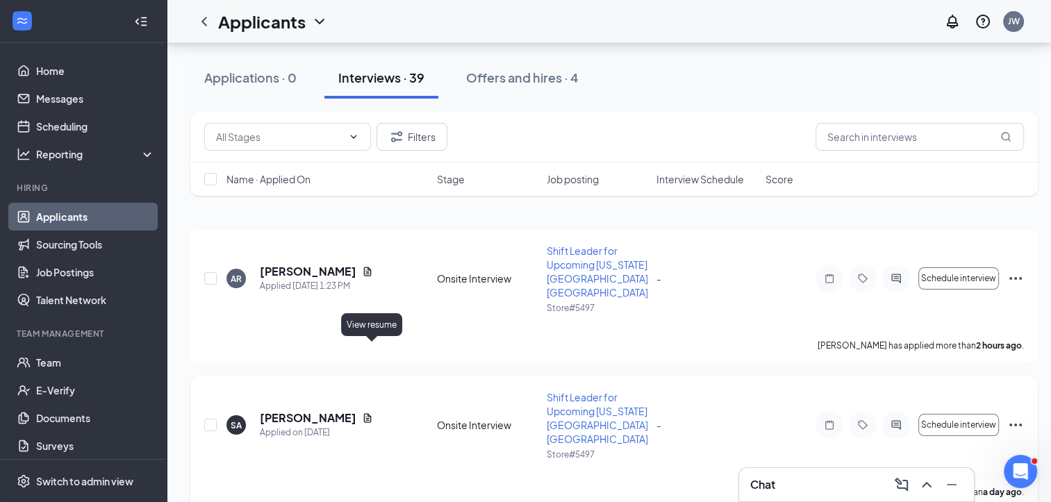
click at [372, 412] on icon "Document" at bounding box center [367, 417] width 11 height 11
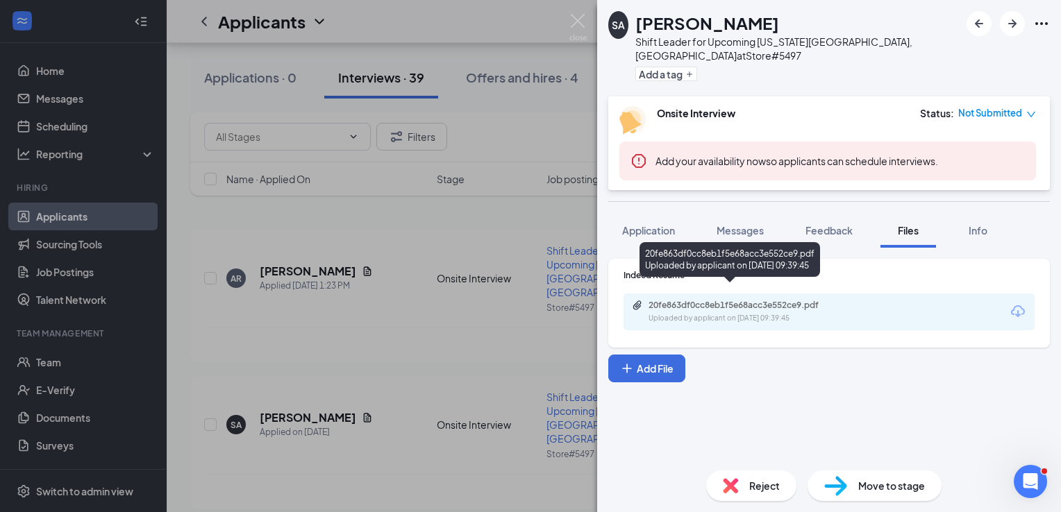
click at [733, 300] on div "20fe863df0cc8eb1f5e68acc3e552ce9.pdf" at bounding box center [746, 305] width 194 height 11
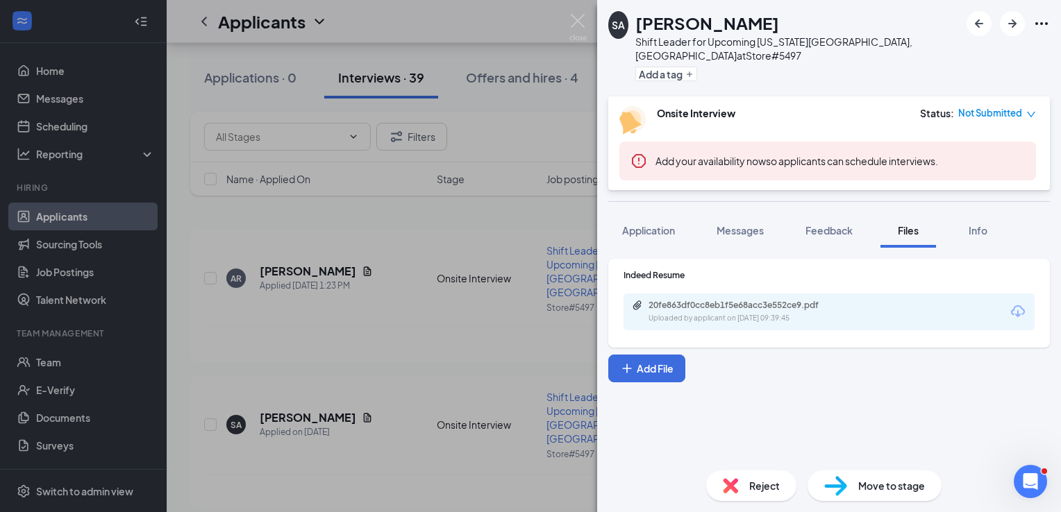
click at [374, 278] on div "SA Savannah Adamski Shift Leader for Upcoming Wisconsin Rapids, WI at Store#549…" at bounding box center [530, 256] width 1061 height 512
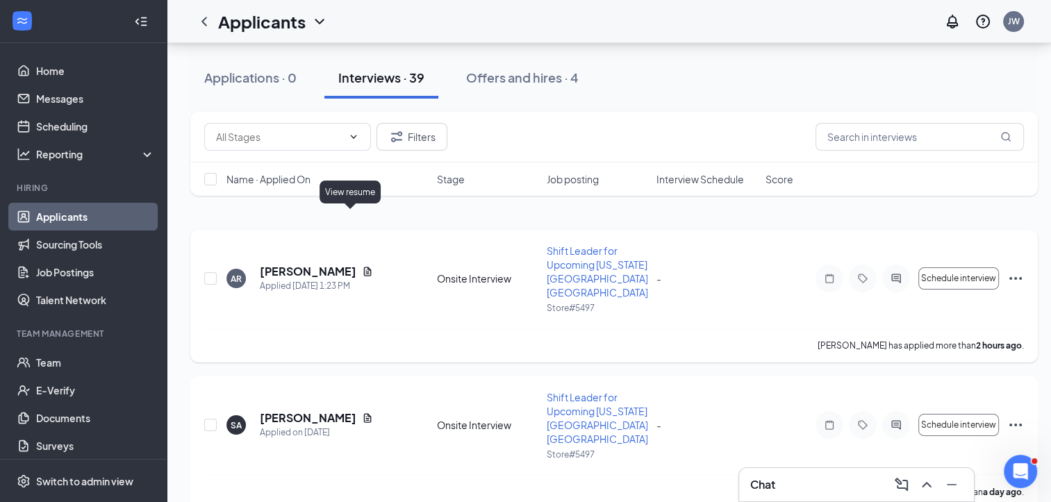
click at [362, 266] on icon "Document" at bounding box center [367, 271] width 11 height 11
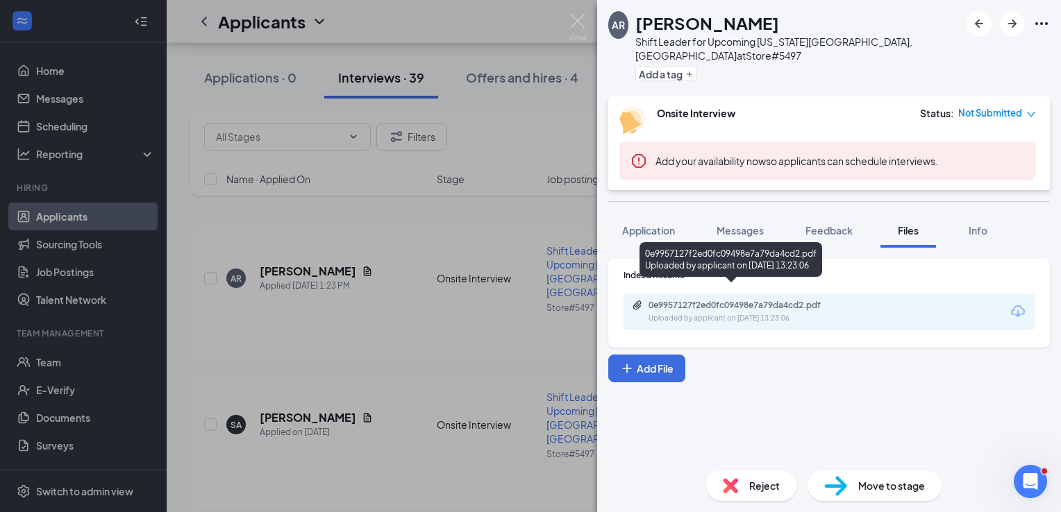
click at [789, 300] on div "0e9957127f2ed0fc09498e7a79da4cd2.pdf Uploaded by applicant on Sep 15, 2025 at 1…" at bounding box center [744, 312] width 225 height 24
